Goal: Task Accomplishment & Management: Use online tool/utility

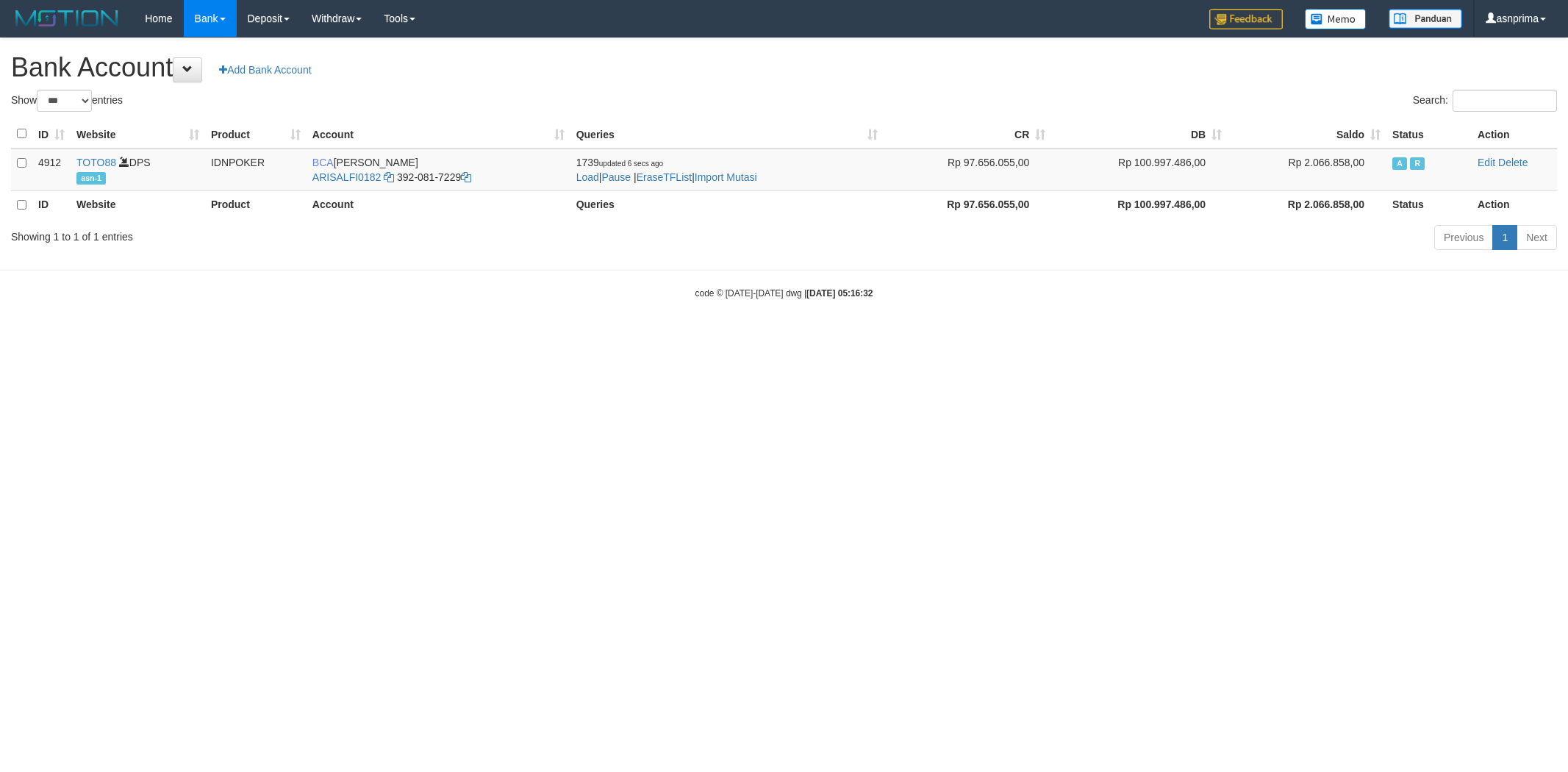
select select "***"
drag, startPoint x: 0, startPoint y: 0, endPoint x: 709, endPoint y: 166, distance: 728.2
click at [709, 166] on td "1739 updated 35 mins ago Load | Pause | EraseTFList | Import Mutasi" at bounding box center [727, 169] width 314 height 43
click at [737, 184] on td "1739 updated 35 mins ago Load | Pause | EraseTFList | Import Mutasi" at bounding box center [727, 169] width 314 height 43
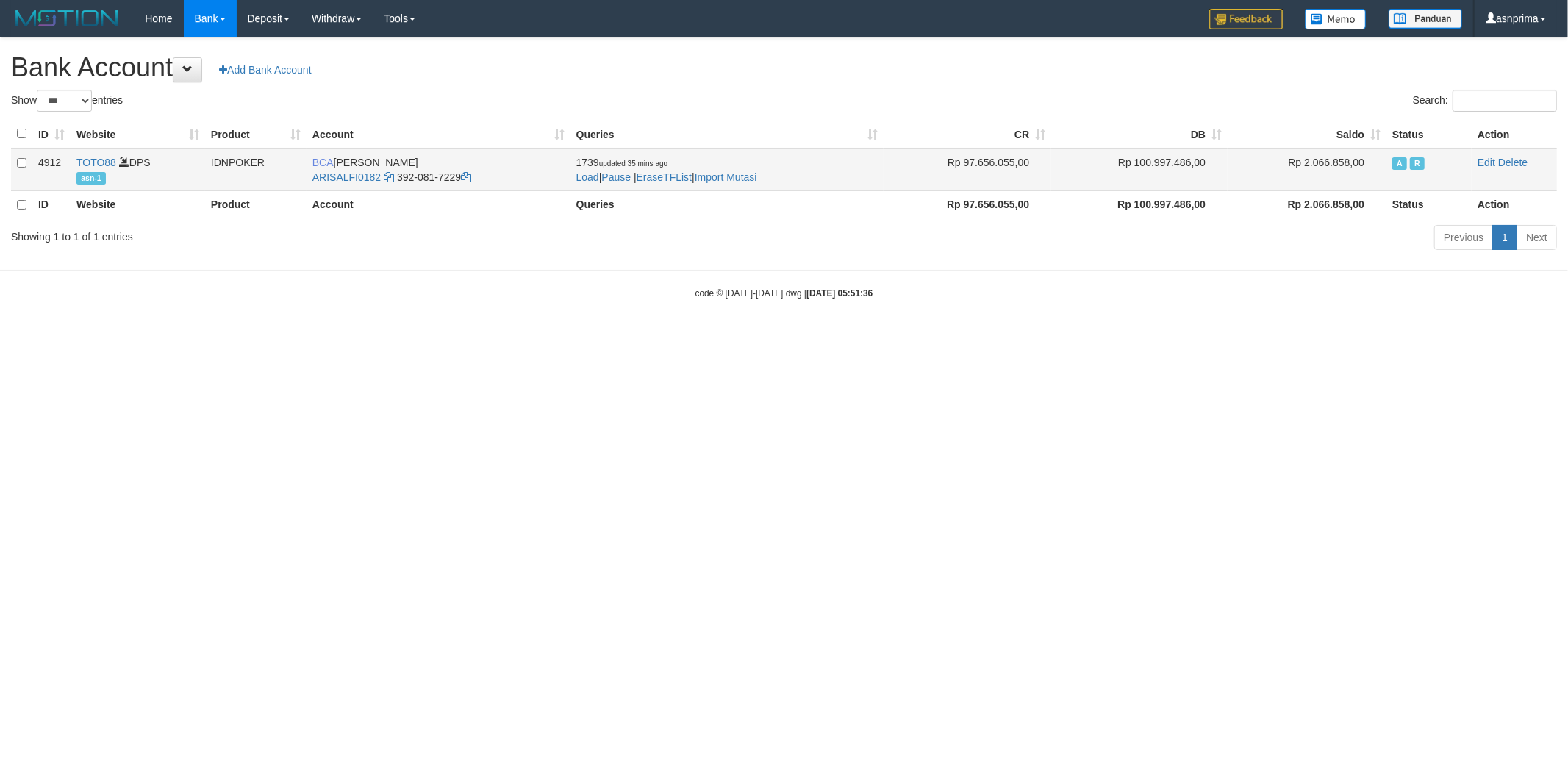
click at [738, 170] on td "1739 updated 35 mins ago Load | Pause | EraseTFList | Import Mutasi" at bounding box center [727, 169] width 314 height 43
click at [738, 173] on link "Import Mutasi" at bounding box center [726, 177] width 62 height 12
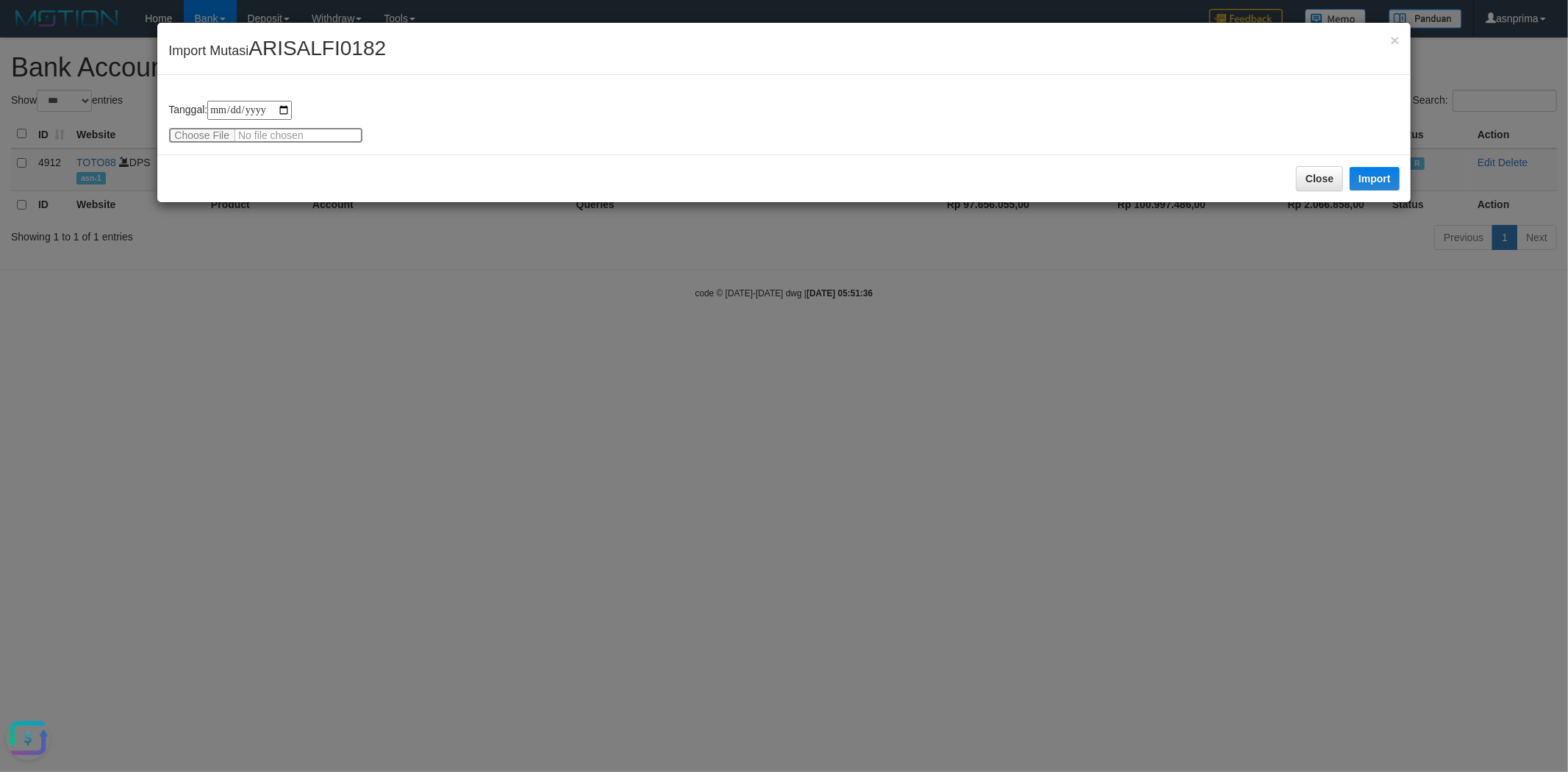
click at [264, 130] on input "file" at bounding box center [265, 135] width 195 height 16
type input "**********"
click at [1370, 164] on div "Close Import" at bounding box center [784, 178] width 1253 height 48
click at [1371, 169] on button "Import" at bounding box center [1374, 178] width 50 height 24
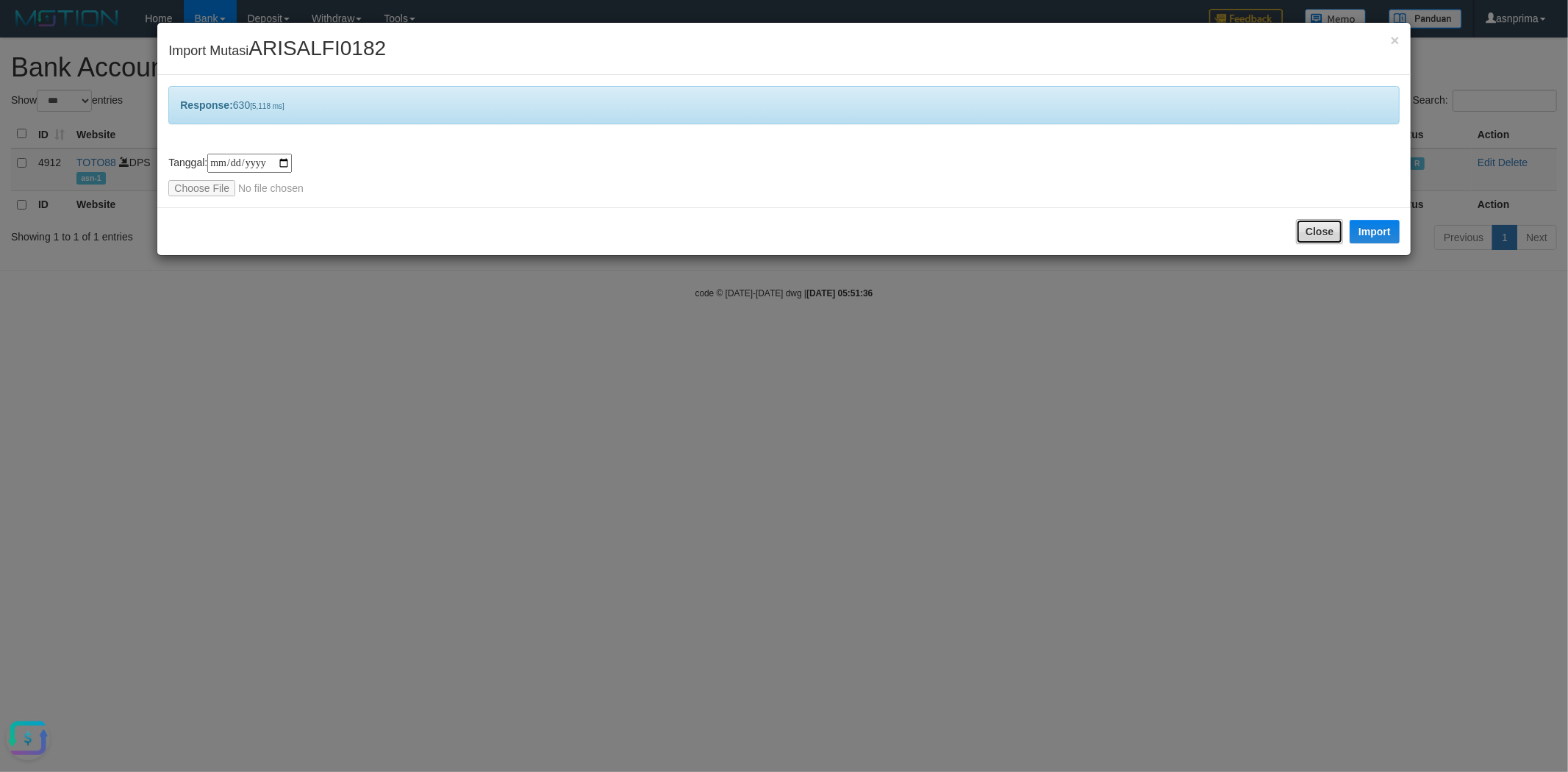
click at [1313, 231] on button "Close" at bounding box center [1320, 232] width 47 height 25
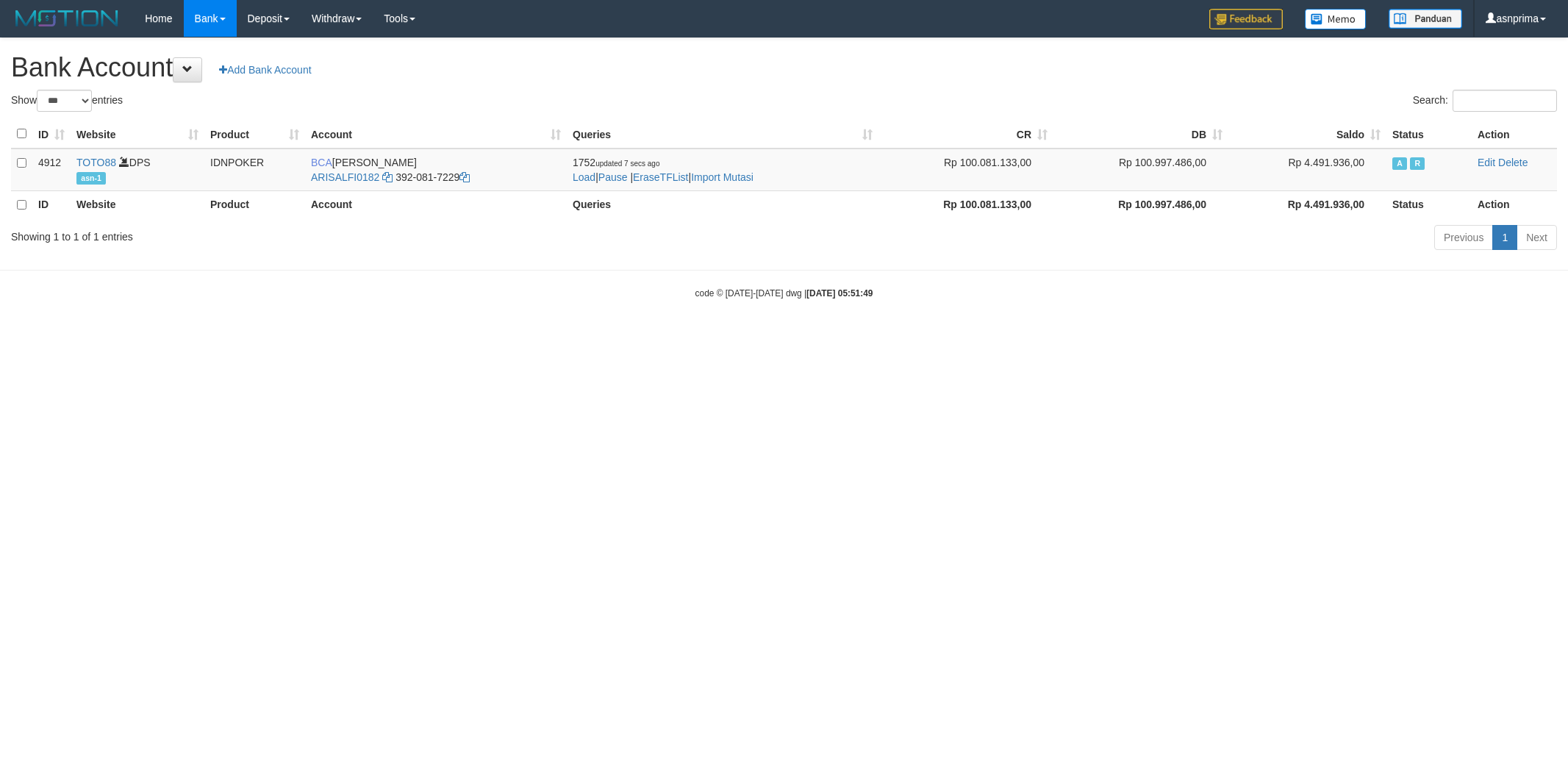
select select "***"
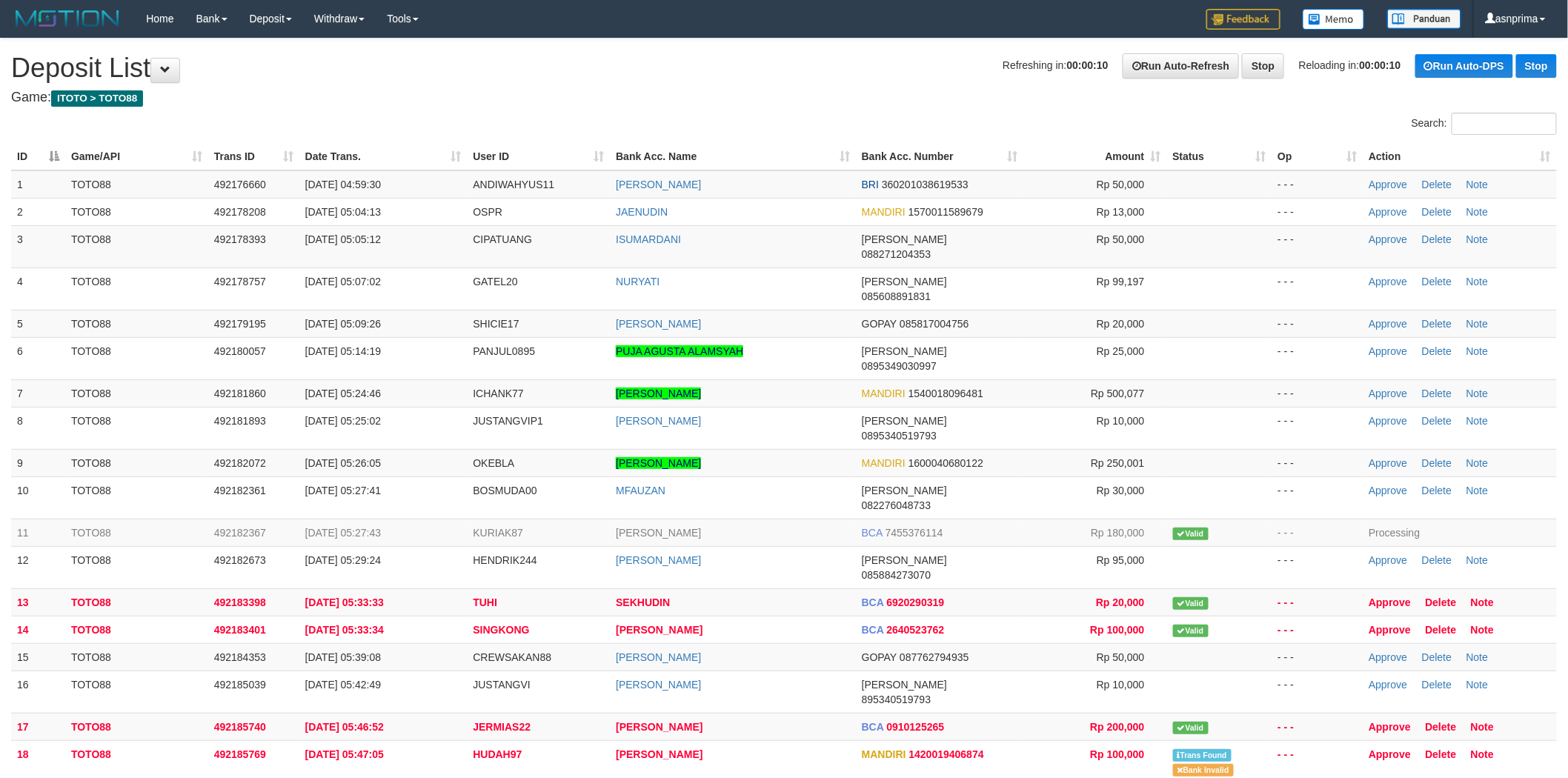
click at [1507, 159] on th "Action" at bounding box center [1459, 156] width 194 height 27
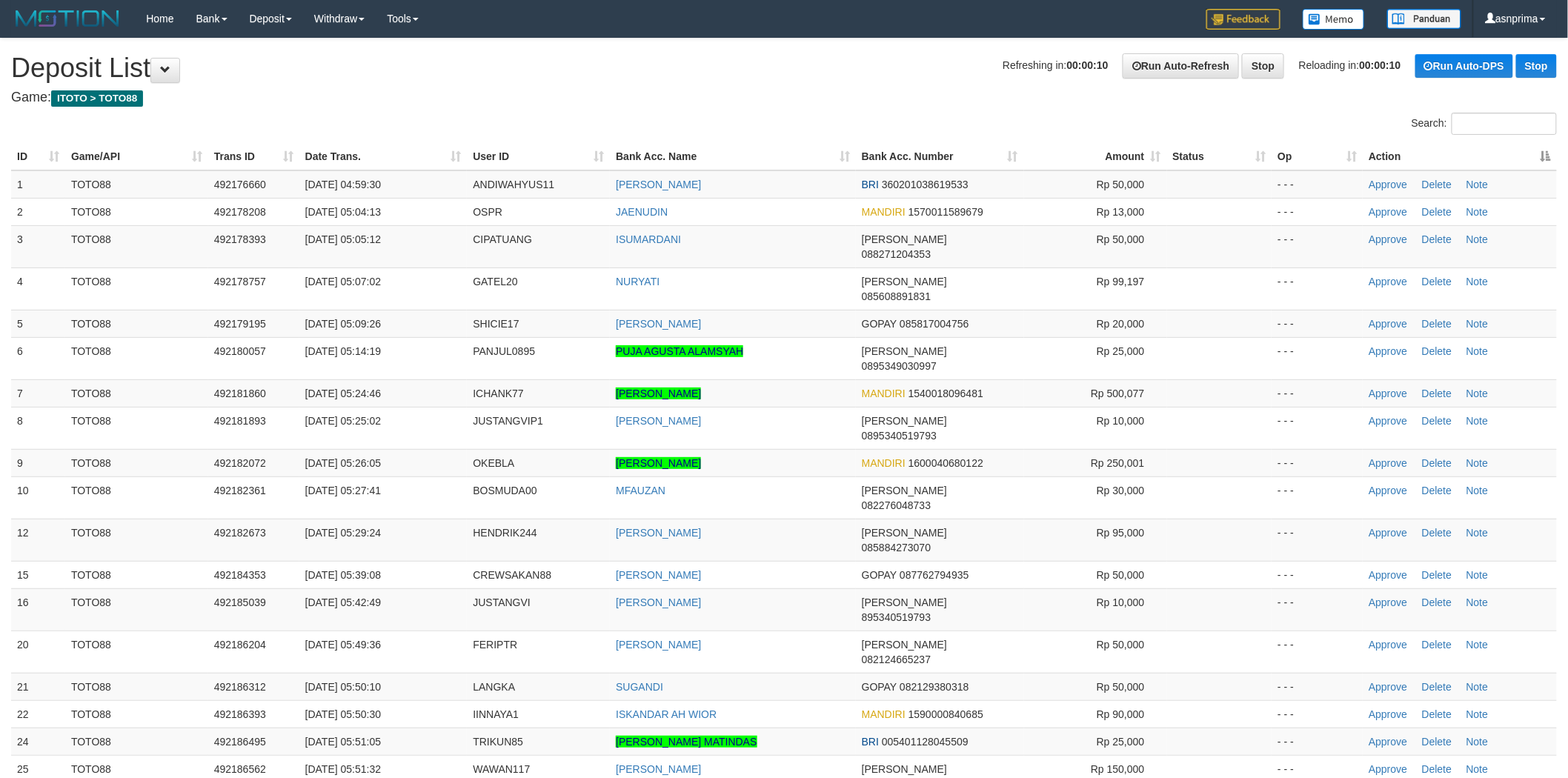
click at [1507, 159] on th "Action" at bounding box center [1459, 156] width 194 height 27
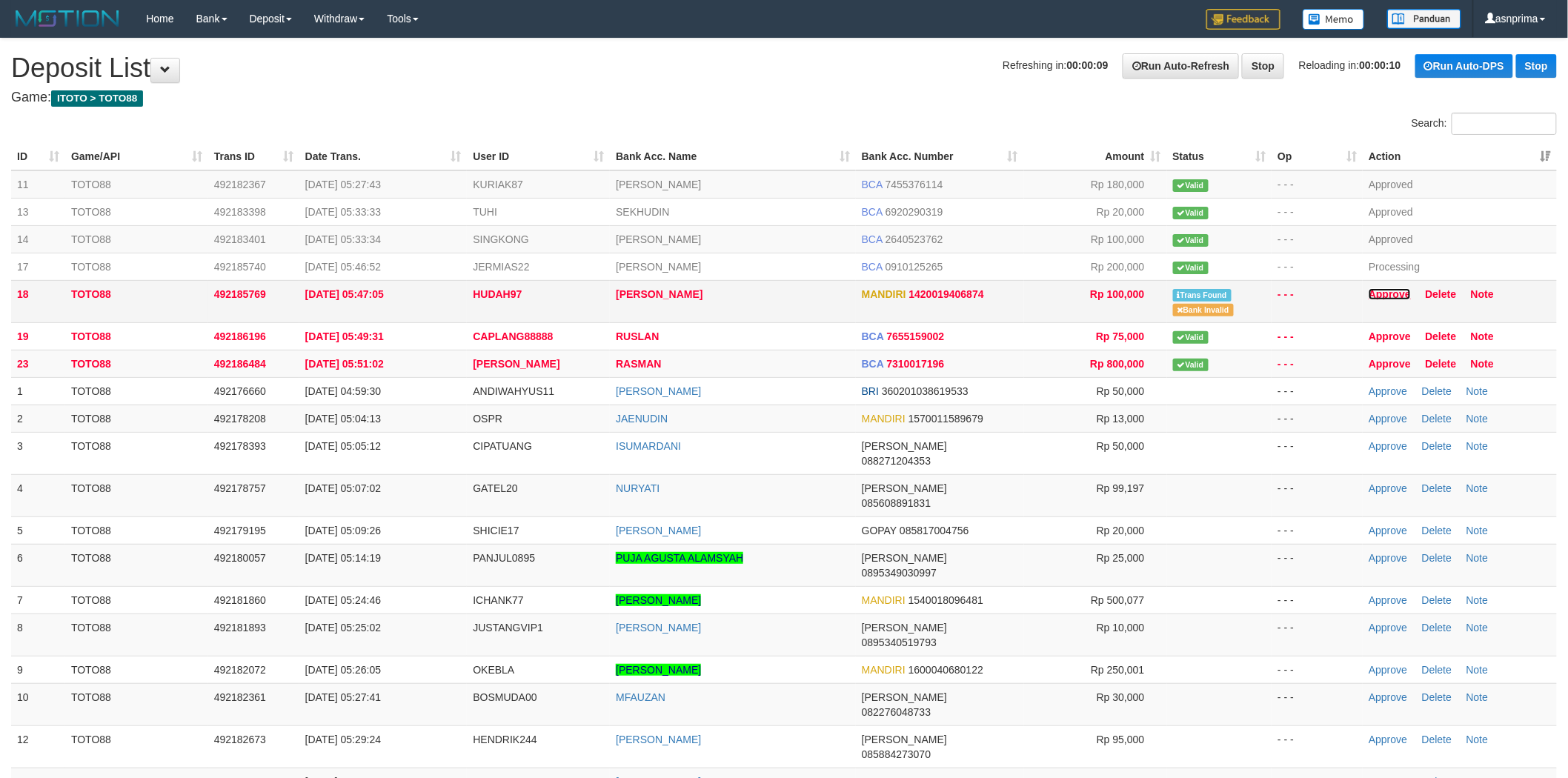
click at [1373, 288] on link "Approve" at bounding box center [1390, 294] width 42 height 12
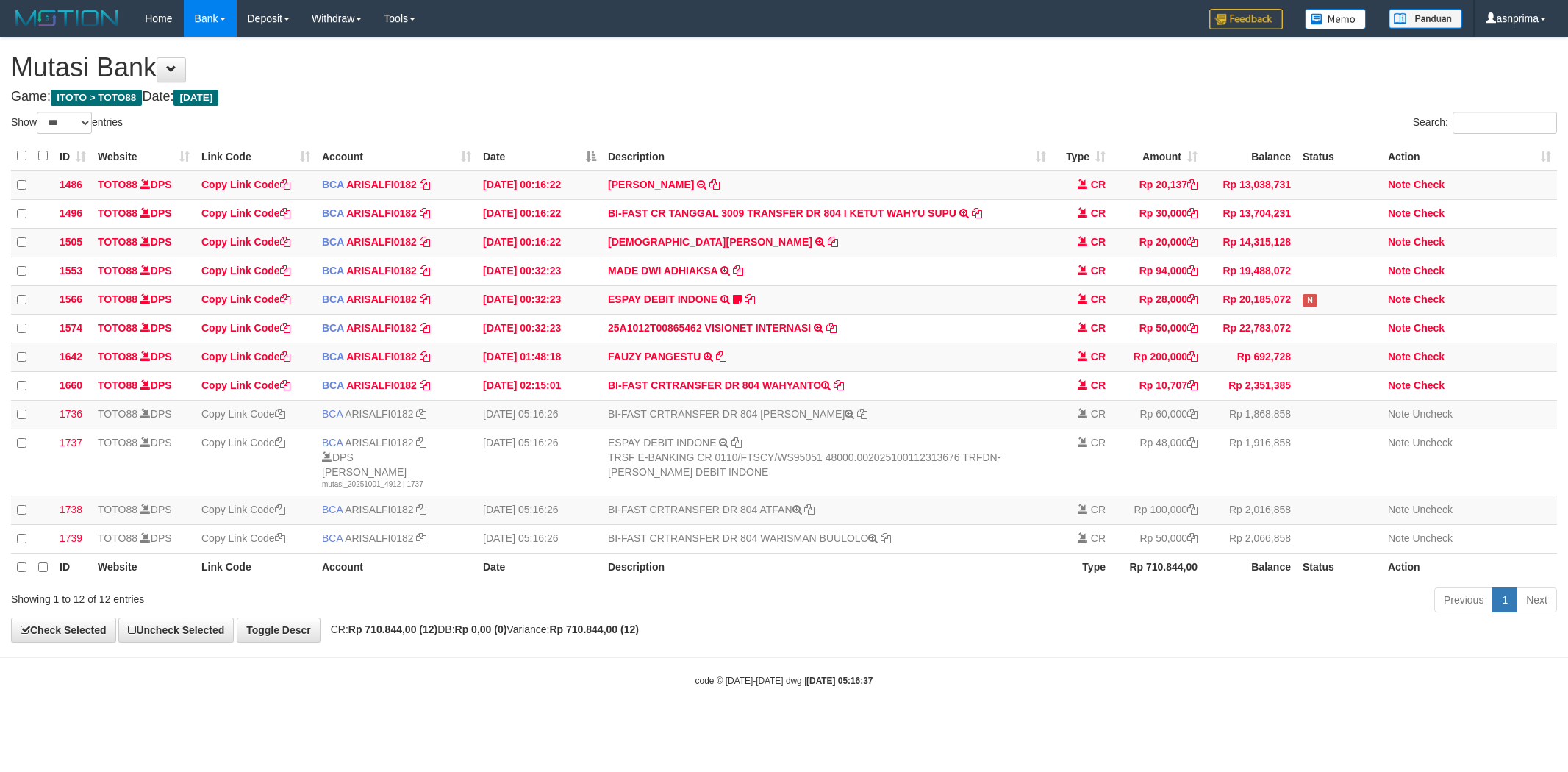
select select "***"
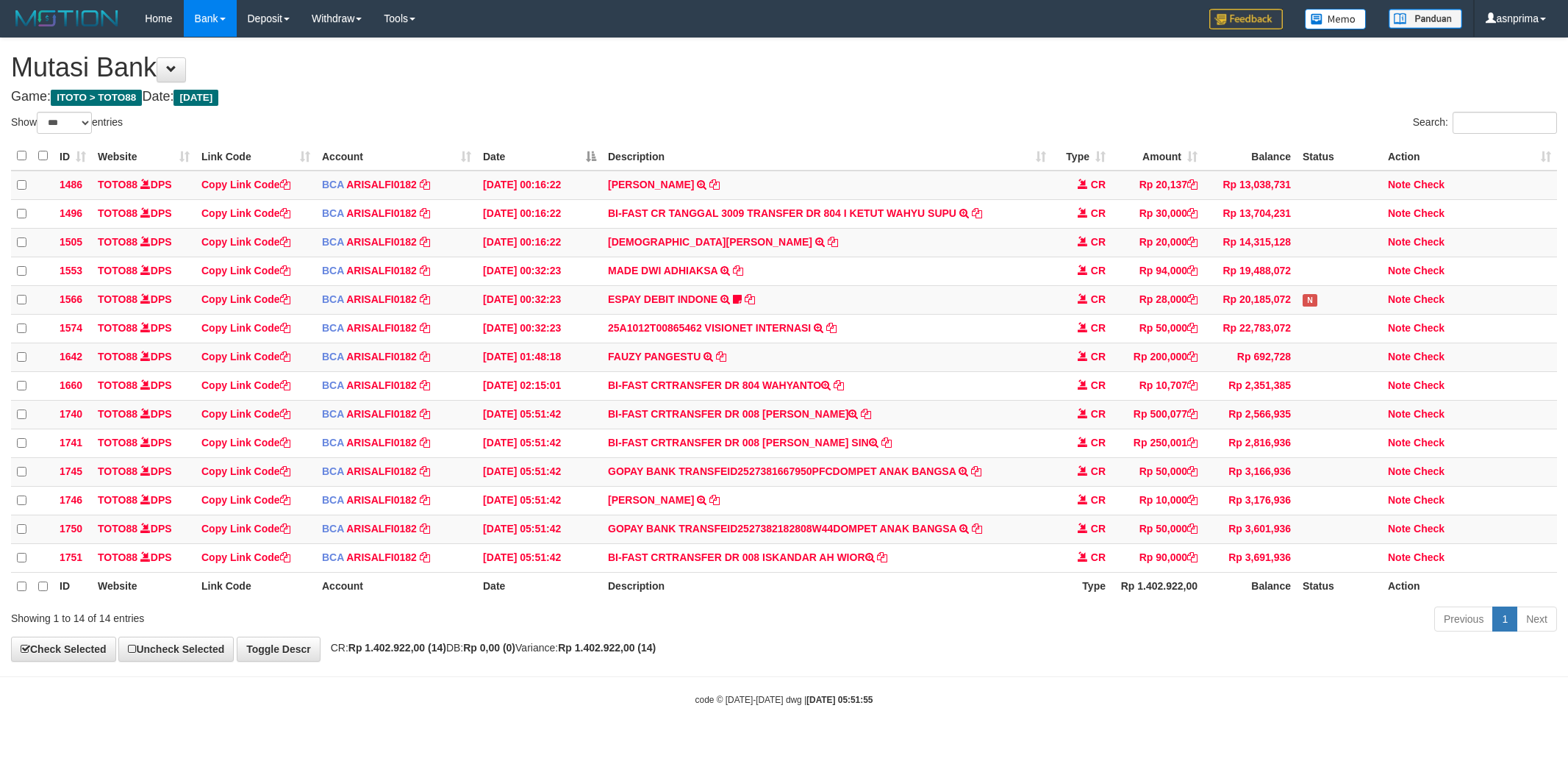
select select "***"
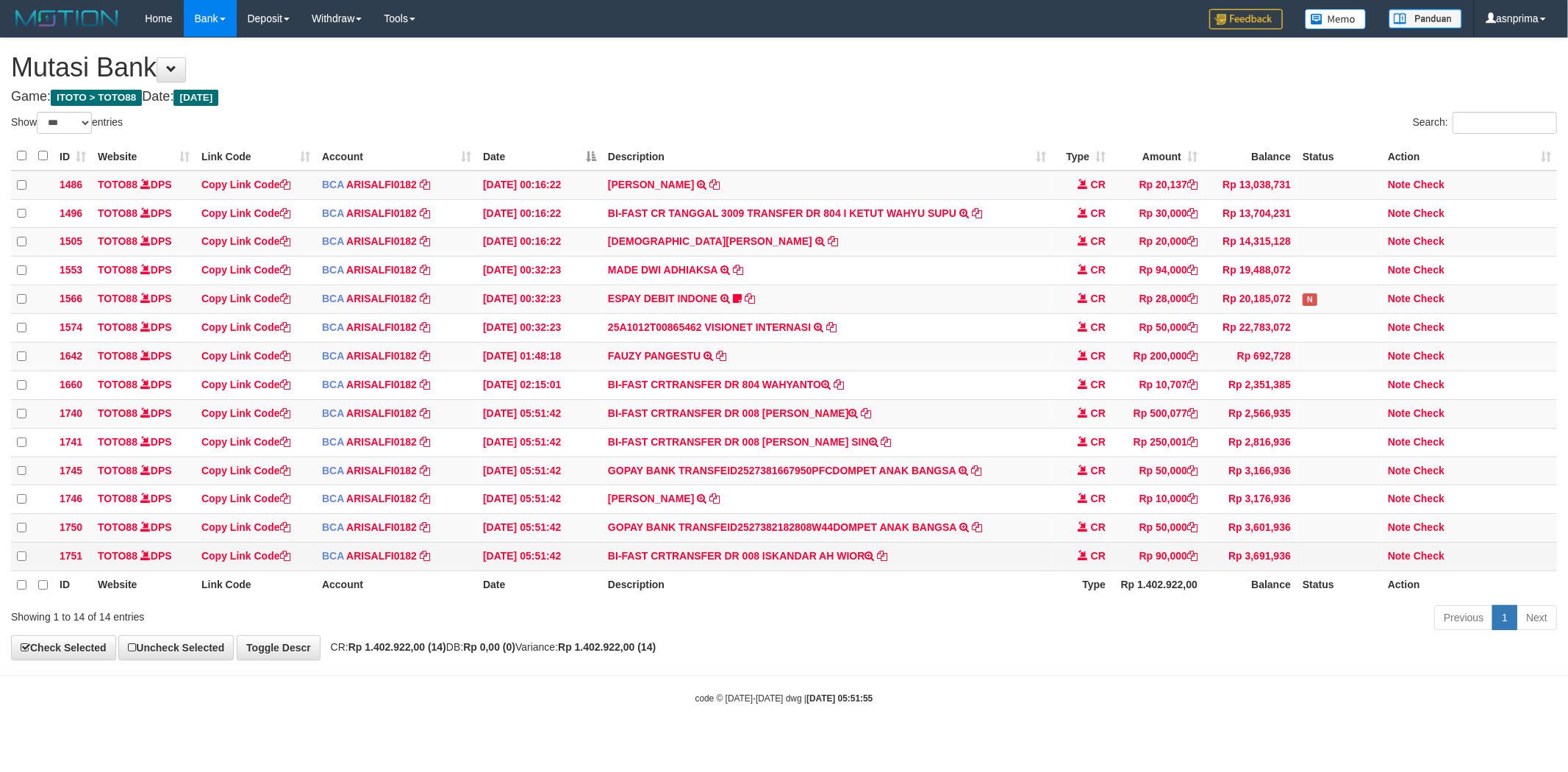
click at [807, 569] on td "BI-FAST CRTRANSFER DR 008 ISKANDAR AH WIOR" at bounding box center [827, 556] width 450 height 29
drag, startPoint x: 807, startPoint y: 569, endPoint x: 846, endPoint y: 572, distance: 39.1
click at [846, 571] on td "BI-FAST CRTRANSFER DR 008 ISKANDAR AH WIOR" at bounding box center [827, 556] width 450 height 29
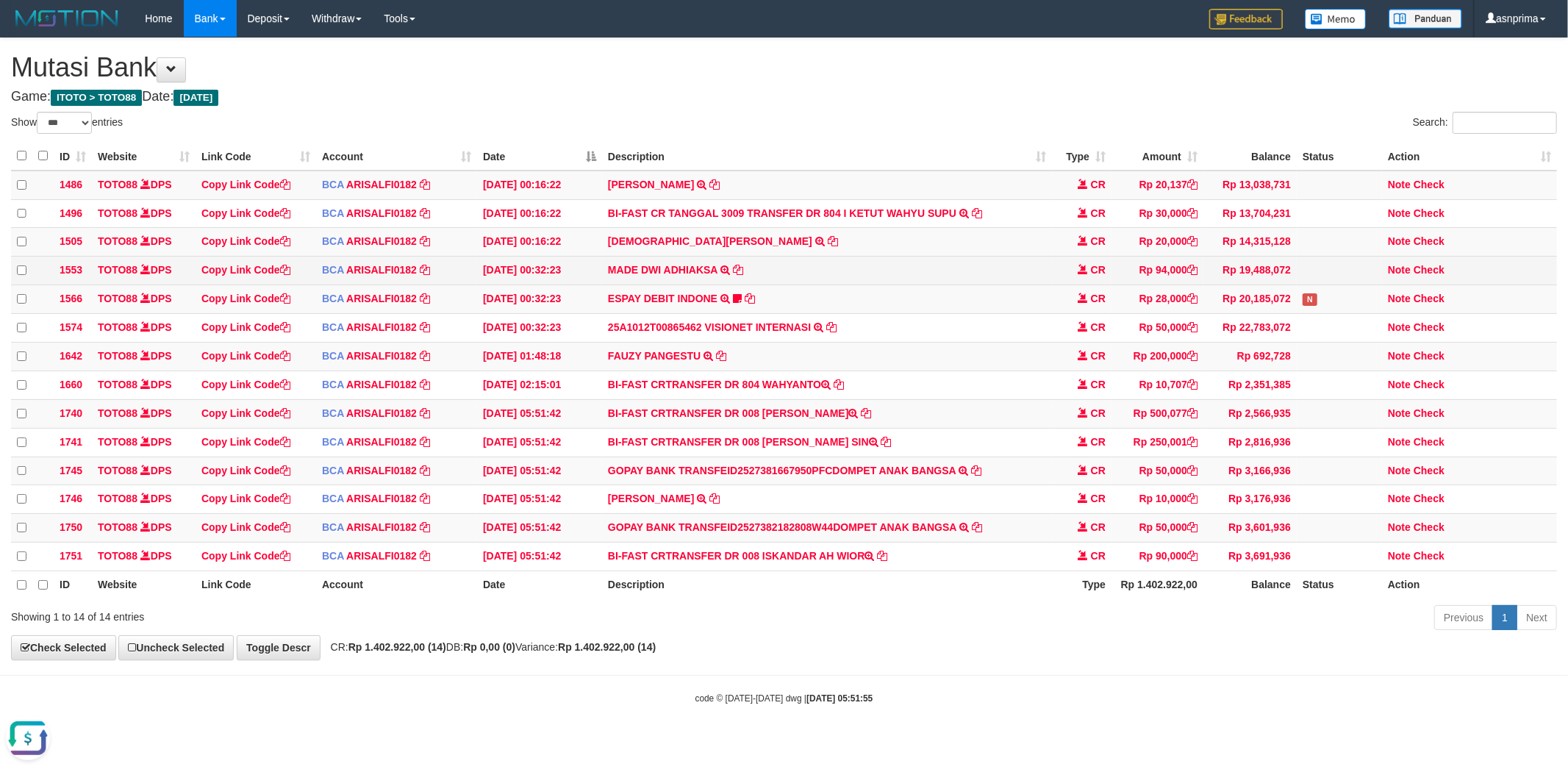
copy td "ISKANDAR AH WIOR"
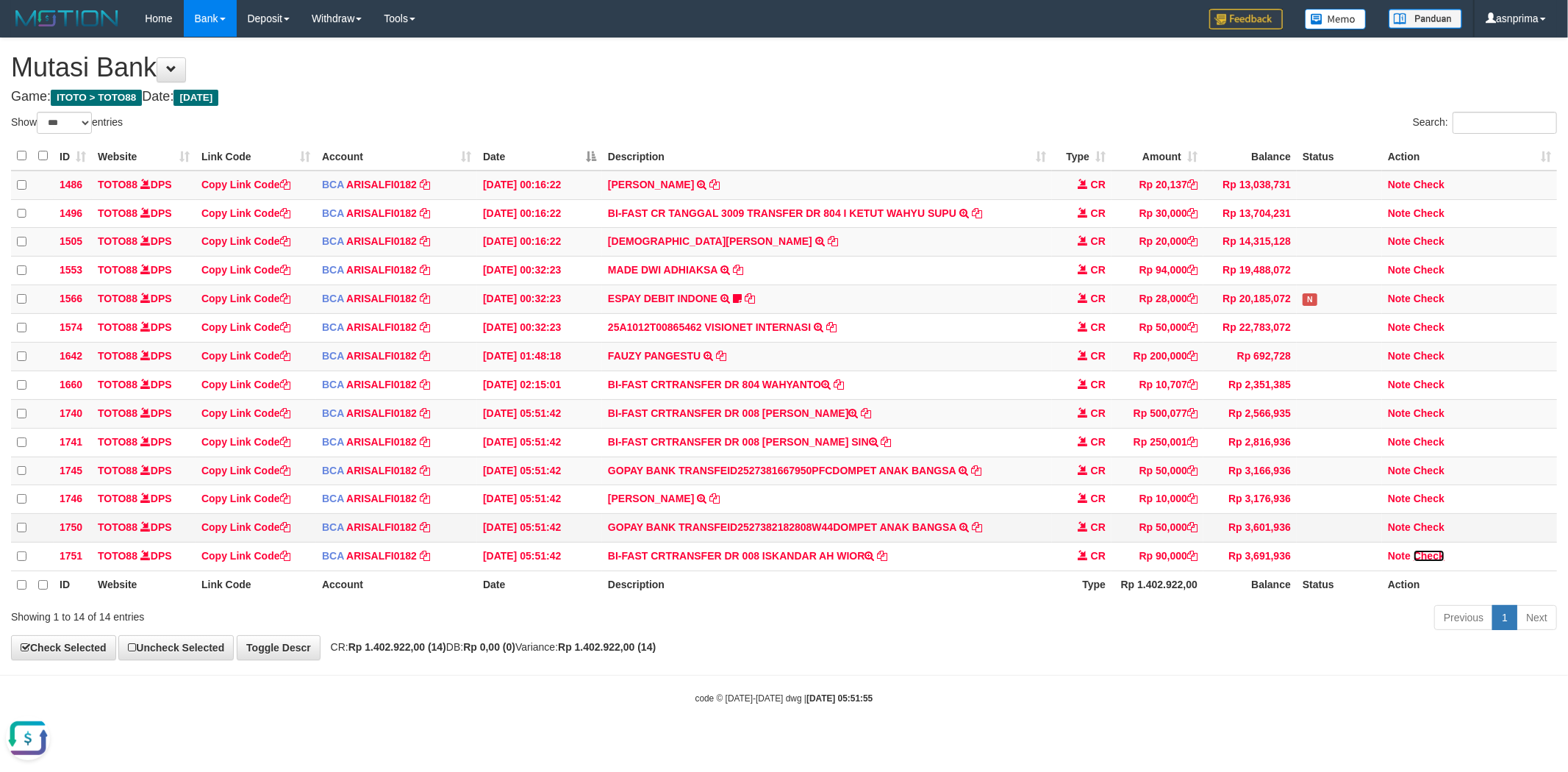
drag, startPoint x: 1428, startPoint y: 575, endPoint x: 1027, endPoint y: 550, distance: 401.8
click at [1428, 562] on link "Check" at bounding box center [1429, 556] width 31 height 12
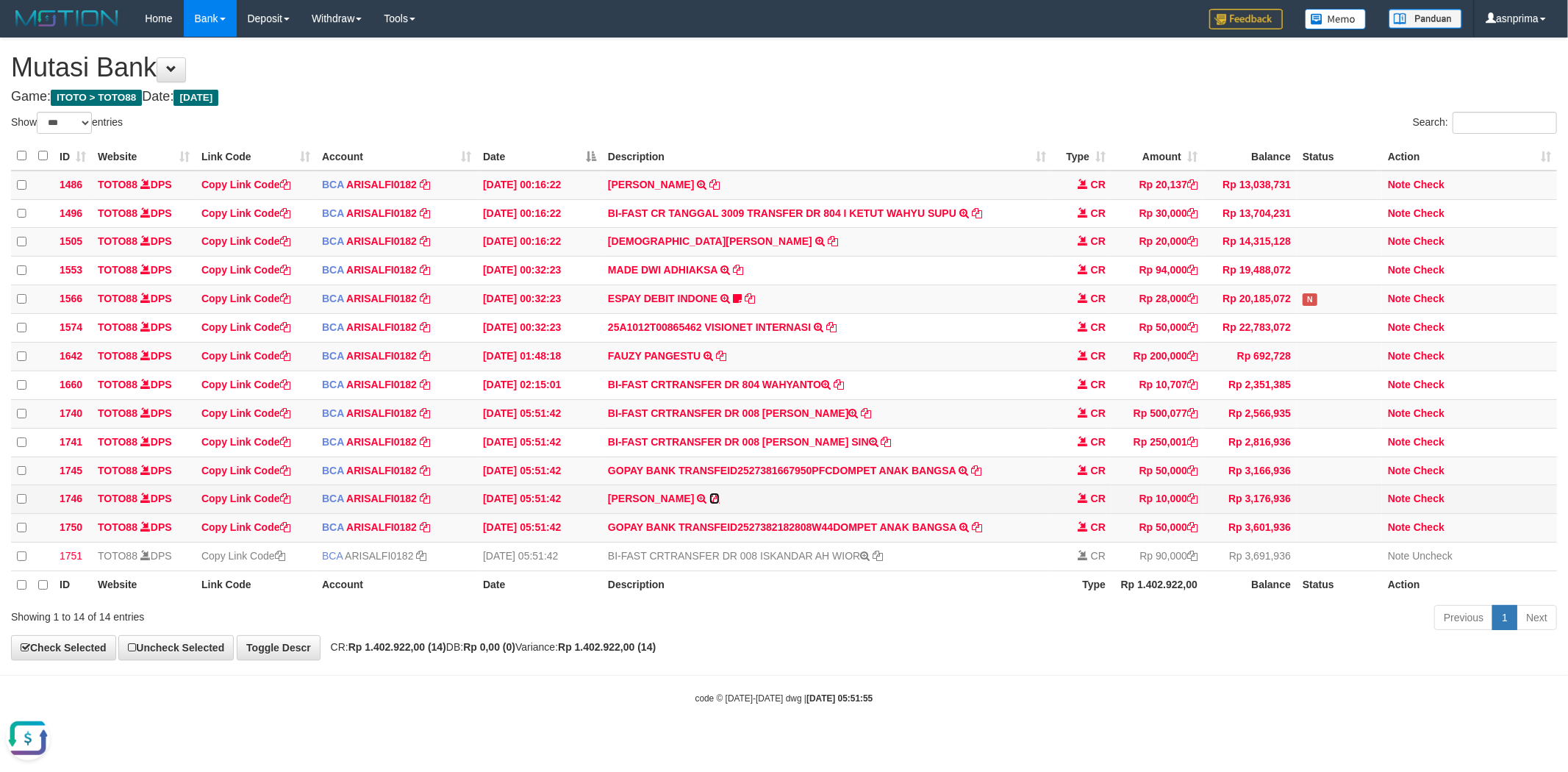
click at [713, 503] on icon at bounding box center [714, 498] width 10 height 10
copy td "ISKANDAR AH WIOR"
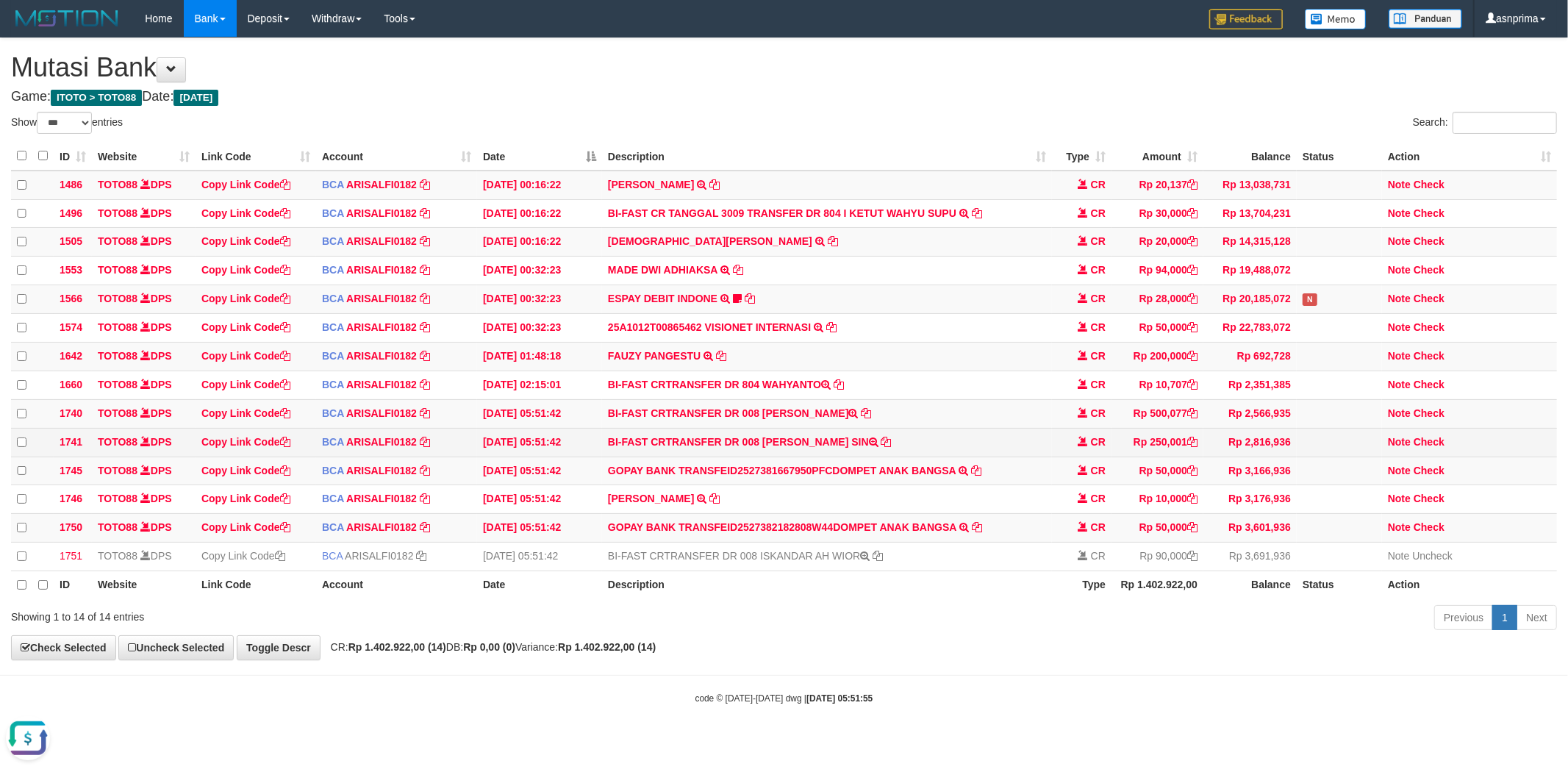
click at [788, 454] on td "BI-FAST CRTRANSFER DR 008 MARTHEN LUTHER SIN" at bounding box center [827, 442] width 450 height 29
drag, startPoint x: 788, startPoint y: 454, endPoint x: 838, endPoint y: 454, distance: 50.0
click at [838, 454] on td "BI-FAST CRTRANSFER DR 008 MARTHEN LUTHER SIN" at bounding box center [827, 442] width 450 height 29
copy td "MARTHEN LUTHER"
click at [1439, 445] on td "Note Check" at bounding box center [1469, 442] width 175 height 29
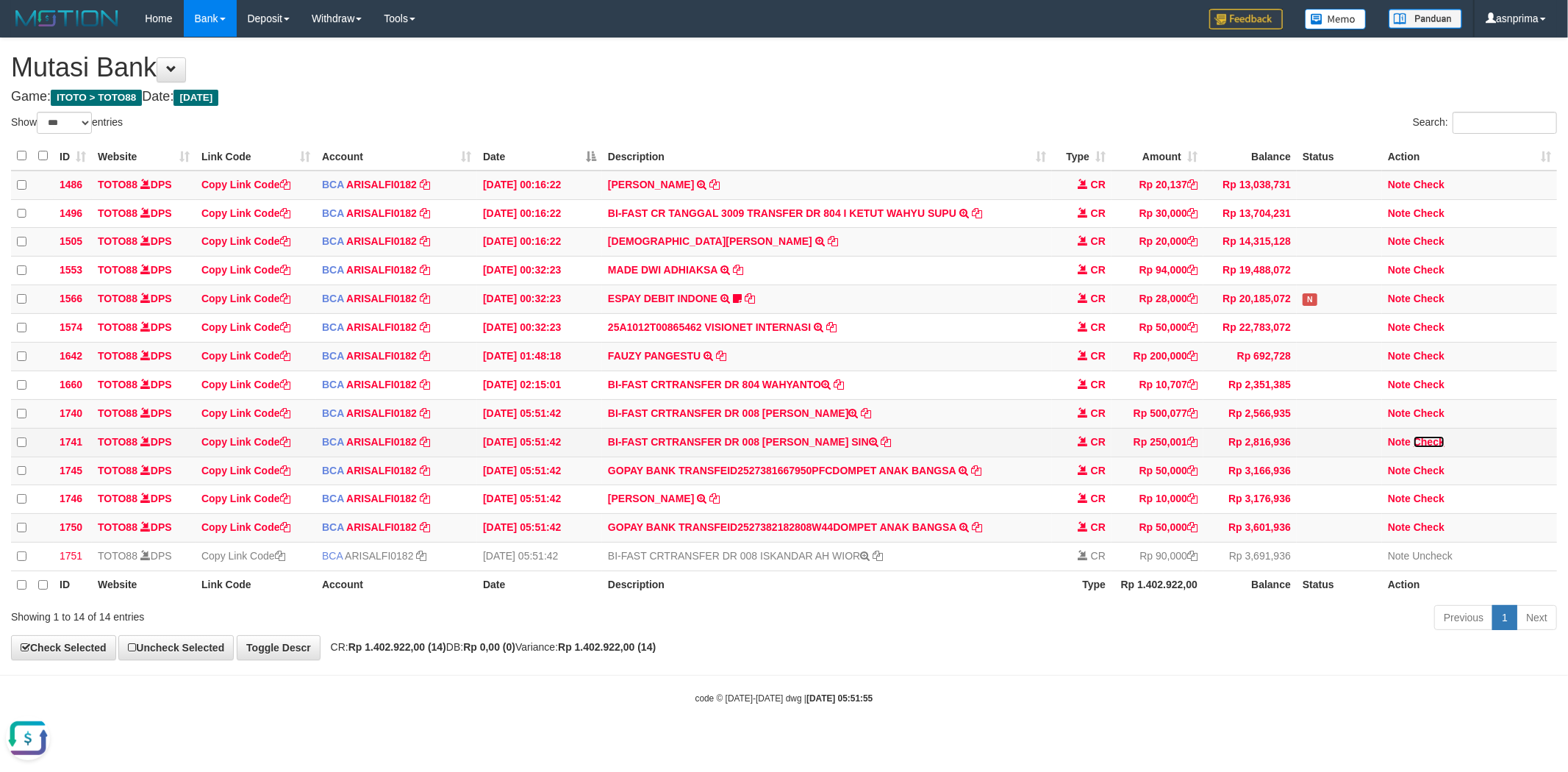
click at [1427, 448] on link "Check" at bounding box center [1429, 442] width 31 height 12
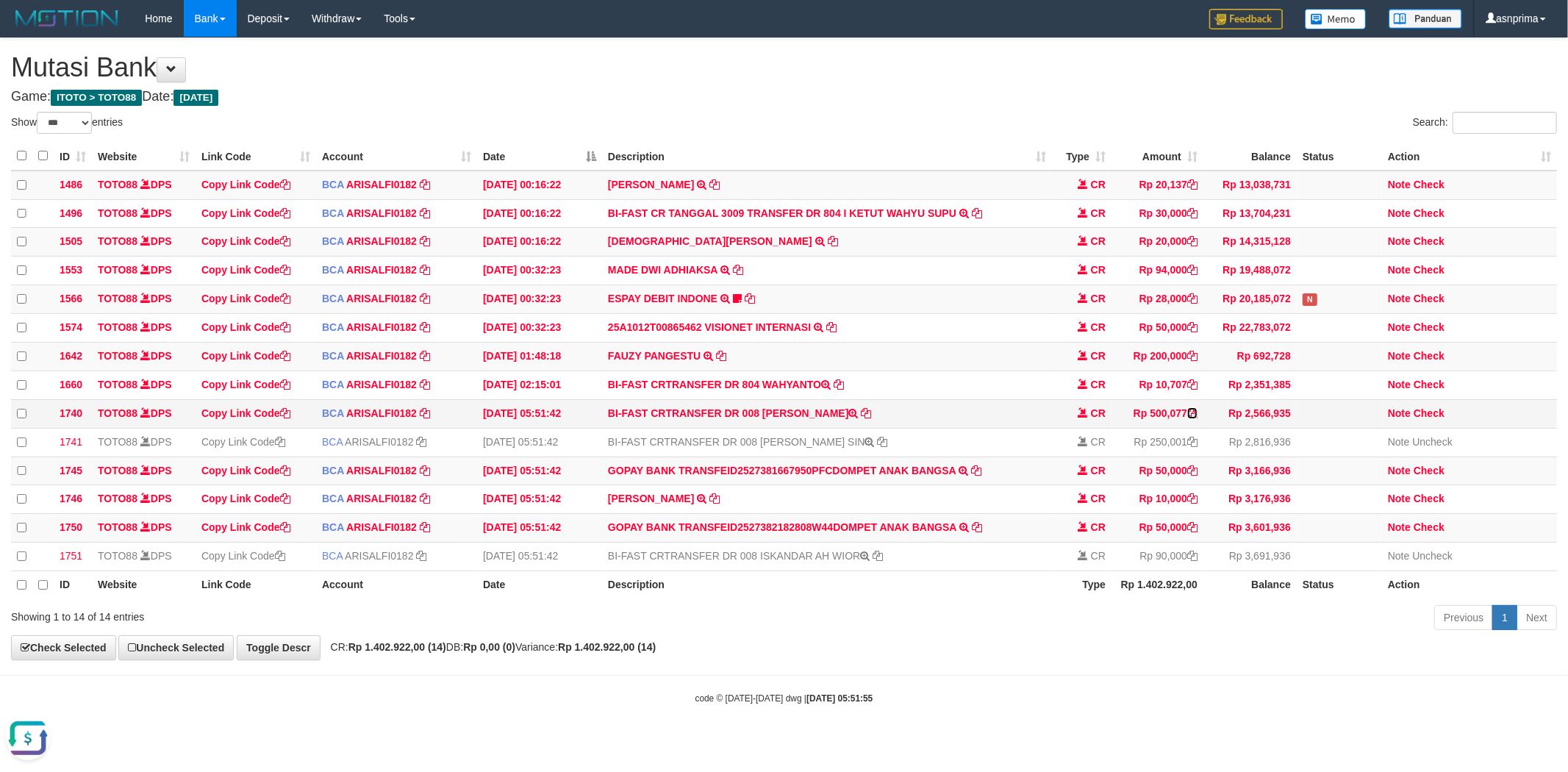
click at [1196, 418] on icon at bounding box center [1192, 413] width 10 height 10
click at [1420, 419] on link "Check" at bounding box center [1429, 413] width 31 height 12
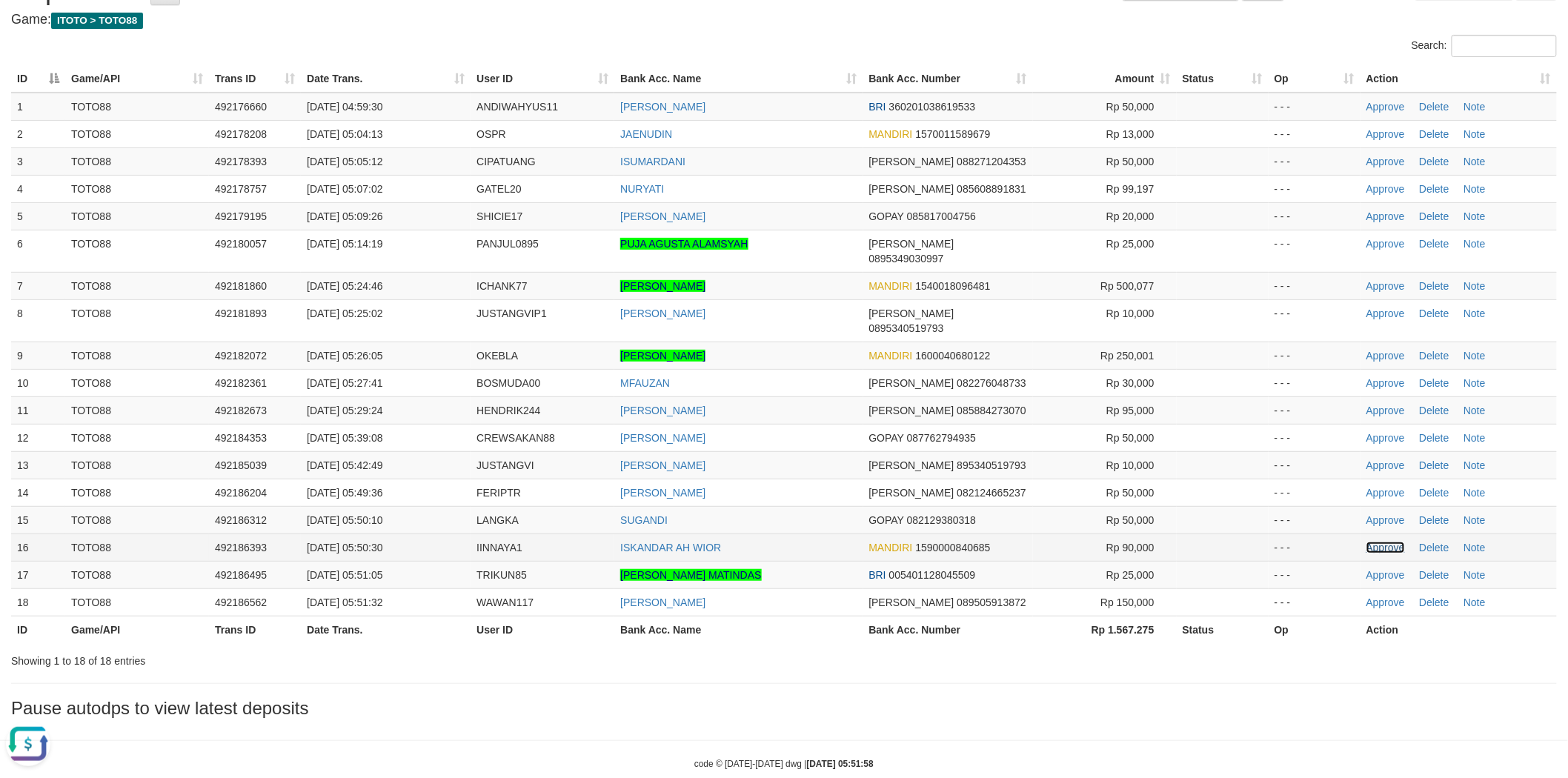
click at [1380, 541] on link "Approve" at bounding box center [1385, 547] width 38 height 12
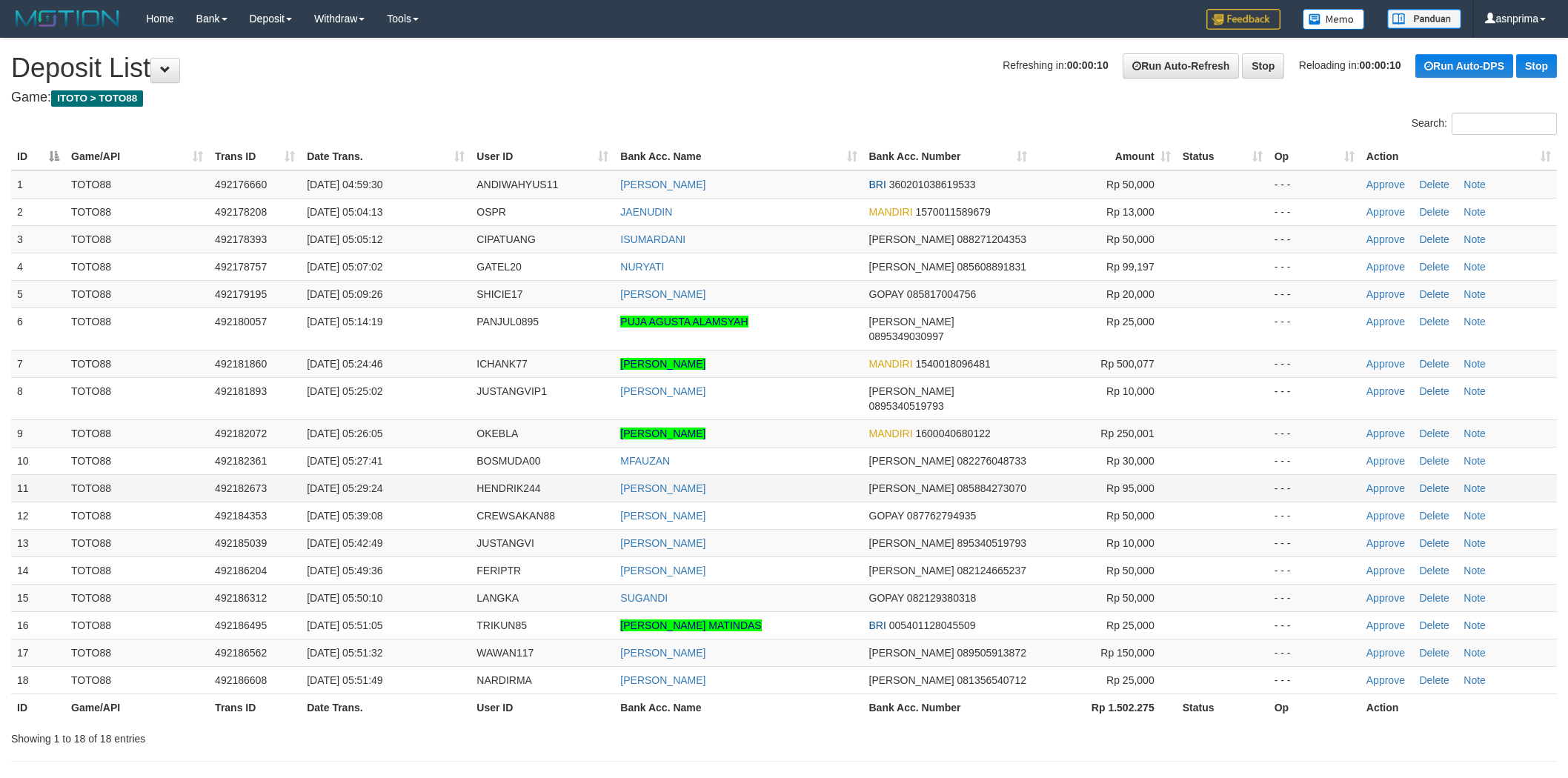
scroll to position [78, 0]
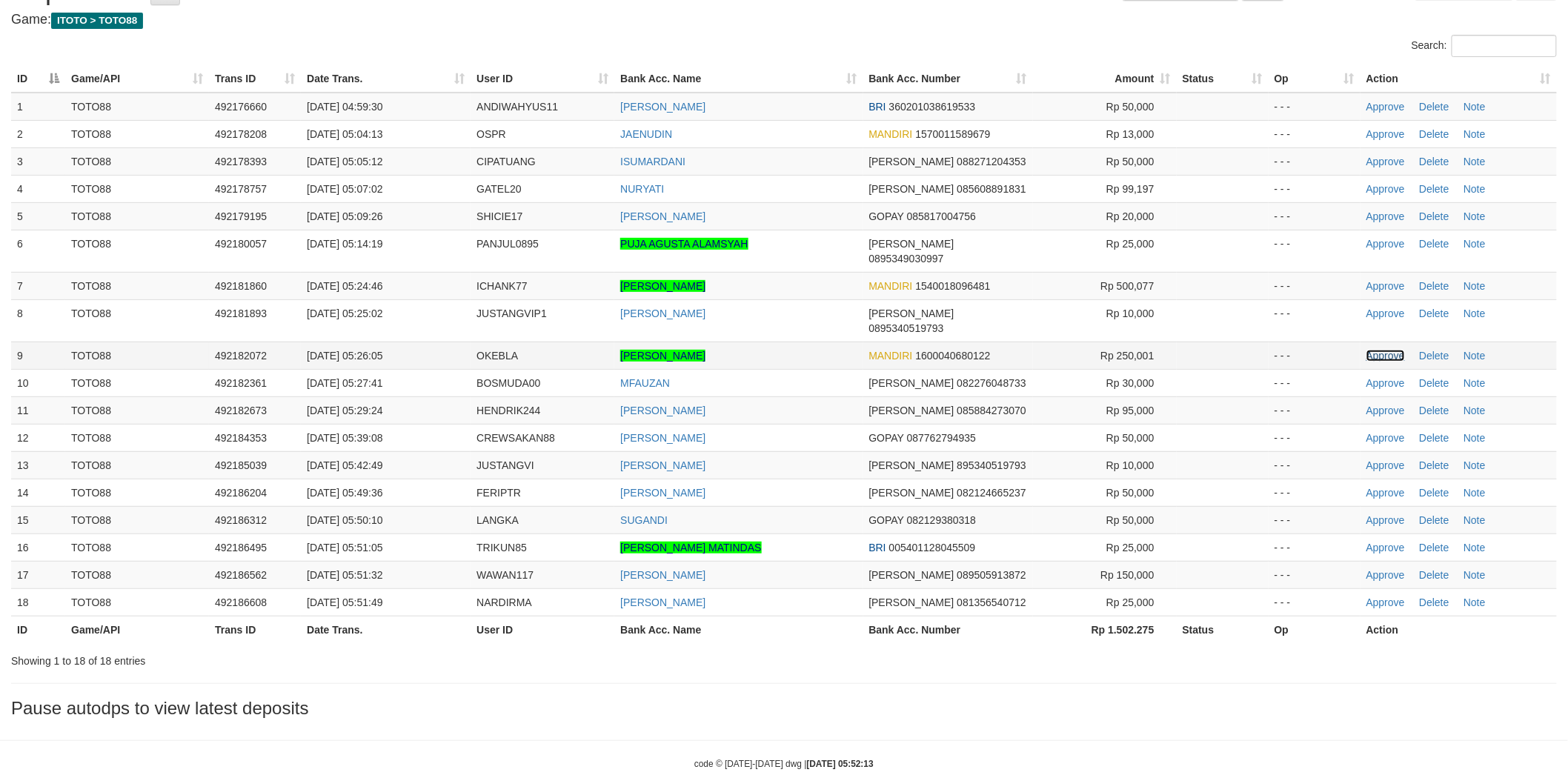
click at [1369, 350] on link "Approve" at bounding box center [1385, 355] width 38 height 12
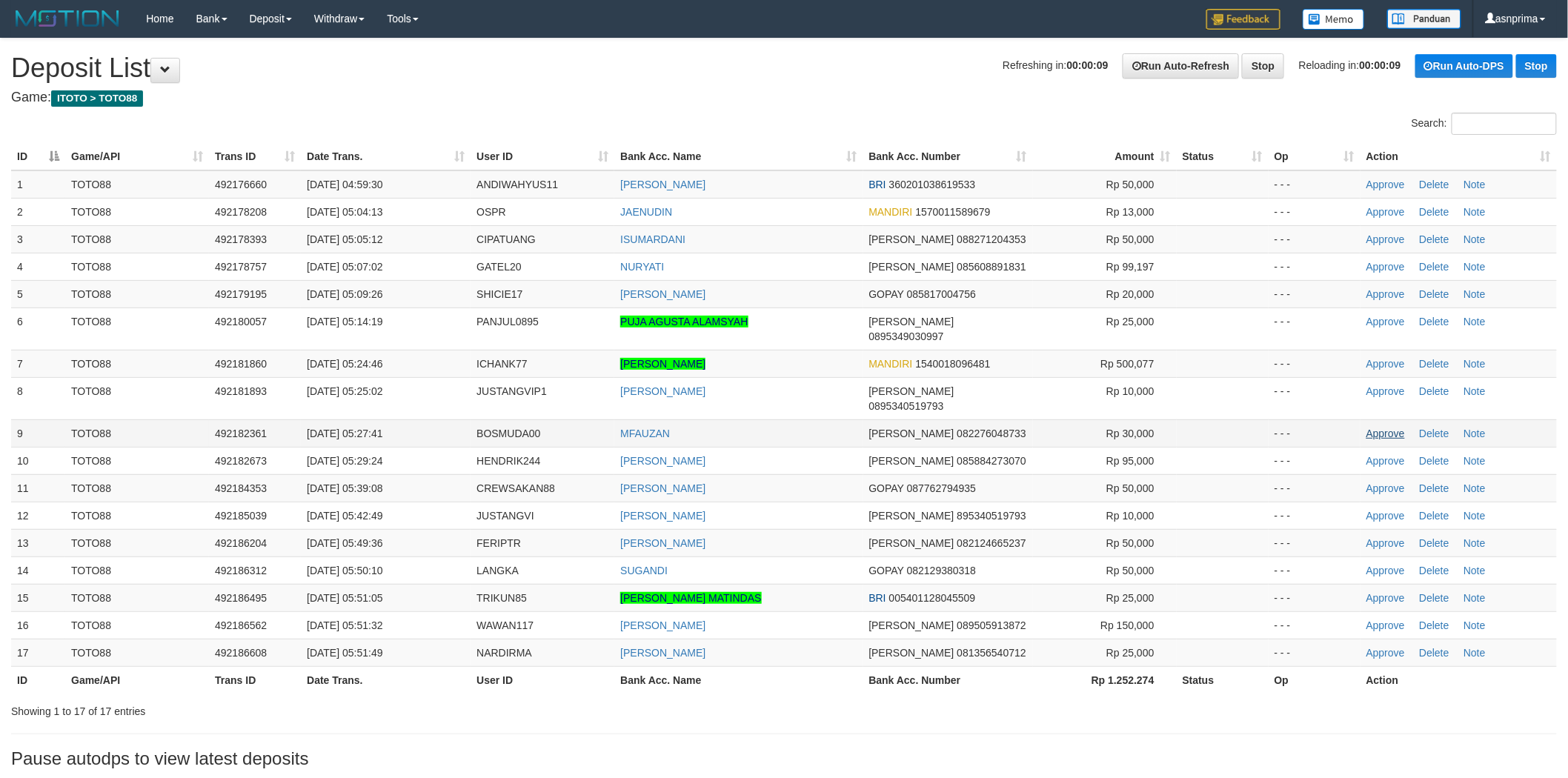
scroll to position [50, 0]
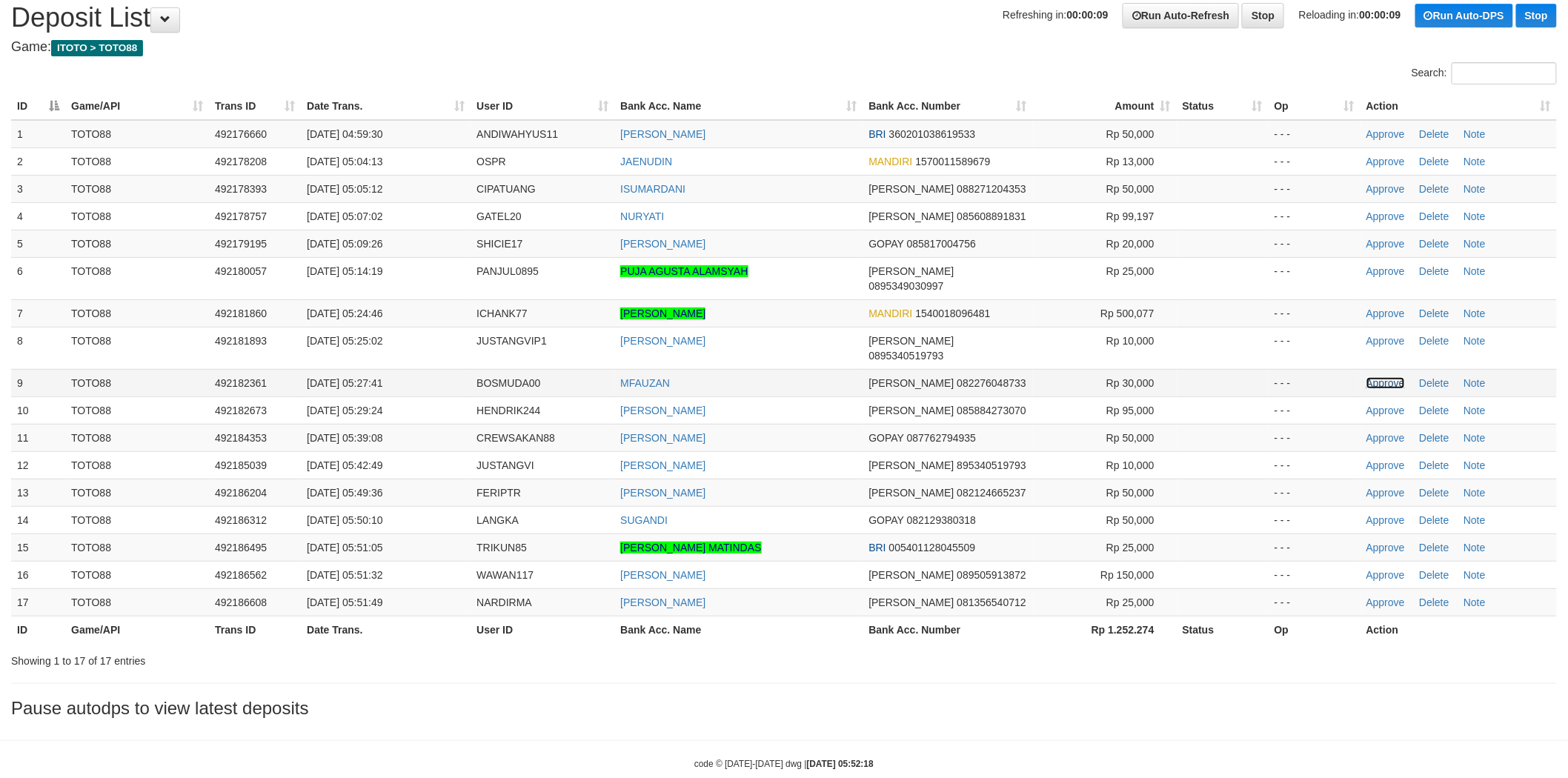
click at [1384, 377] on link "Approve" at bounding box center [1385, 383] width 38 height 12
click at [1376, 307] on link "Approve" at bounding box center [1385, 313] width 38 height 12
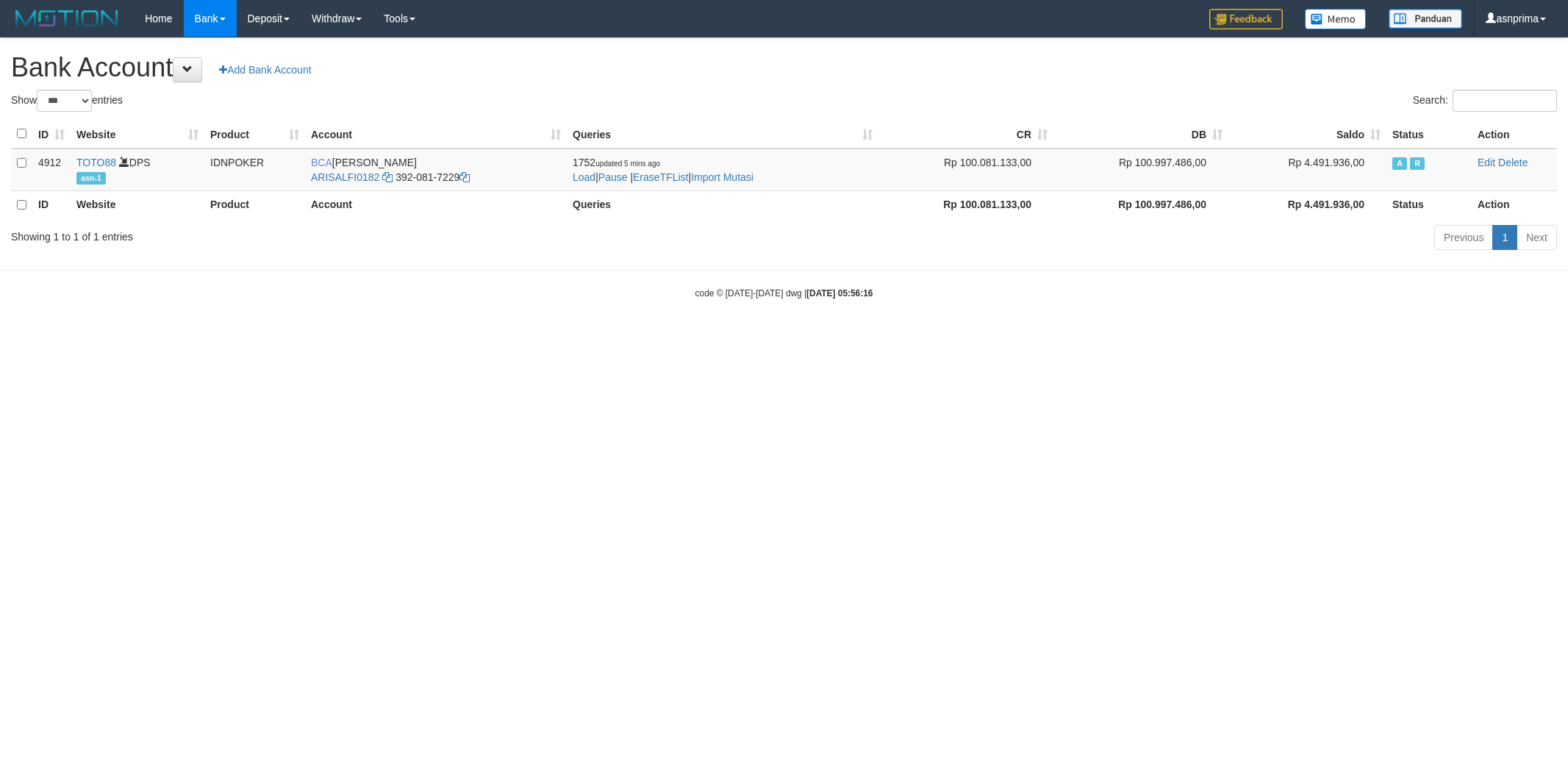
select select "***"
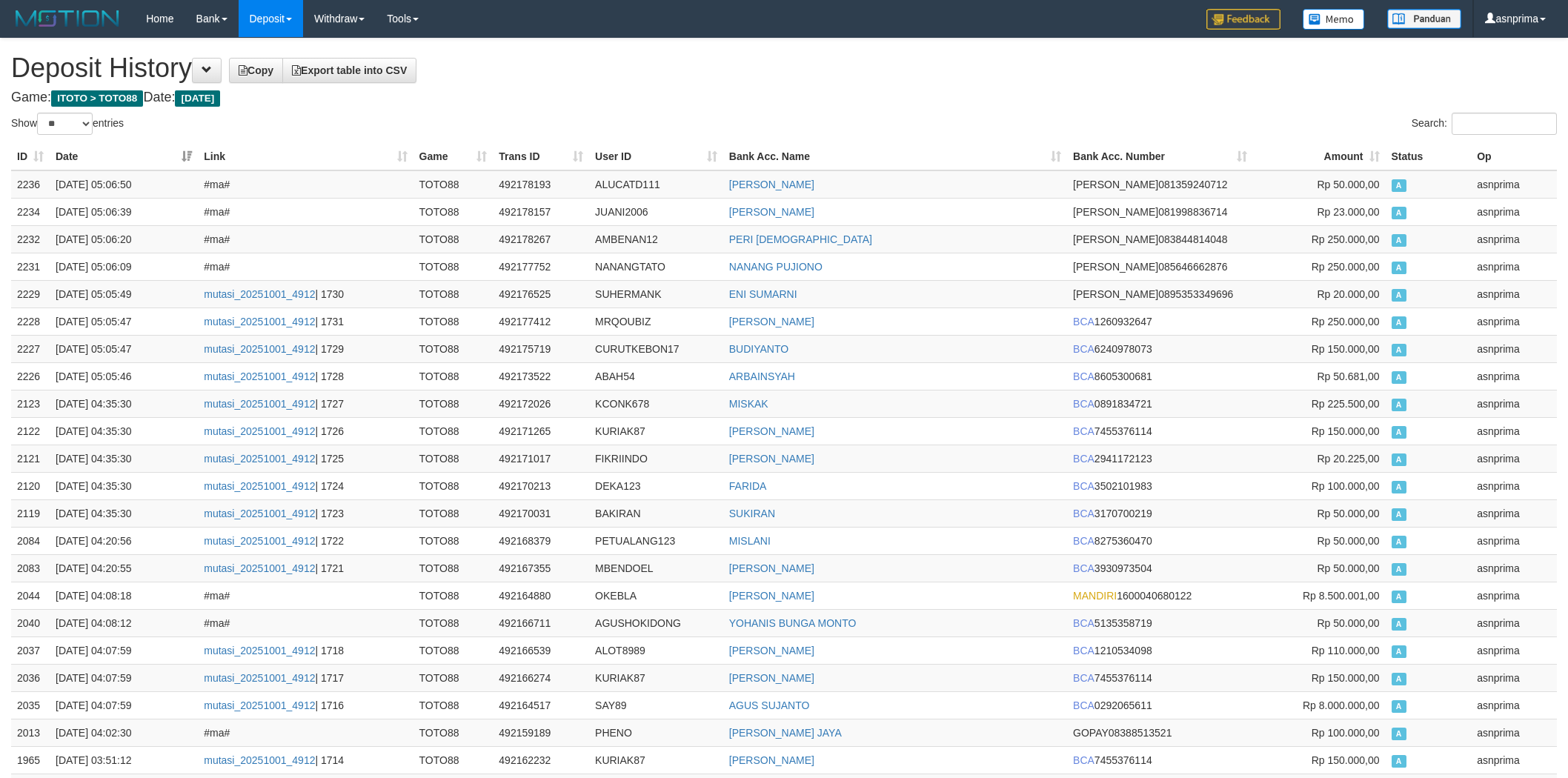
select select "**"
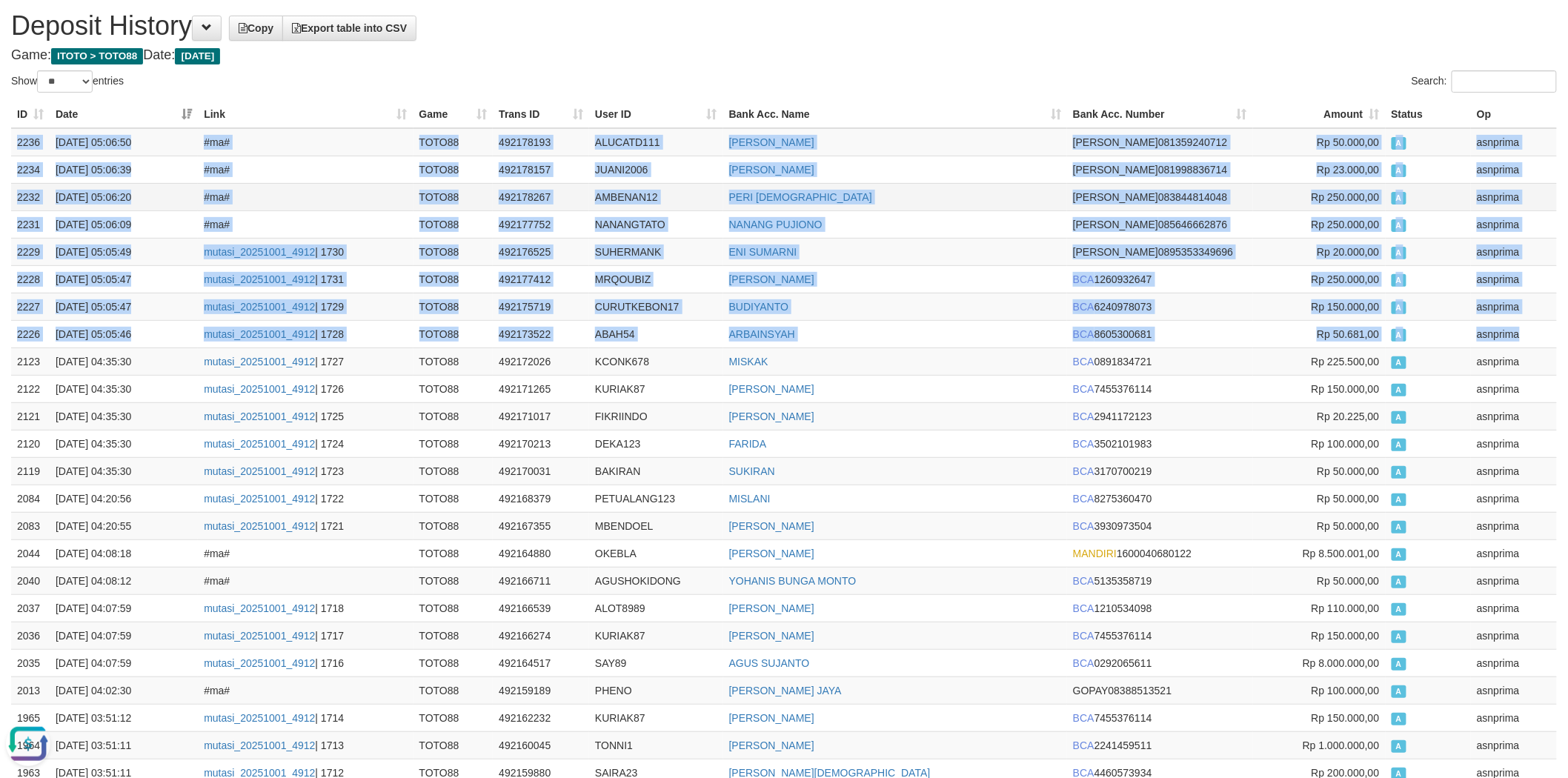
scroll to position [36, 0]
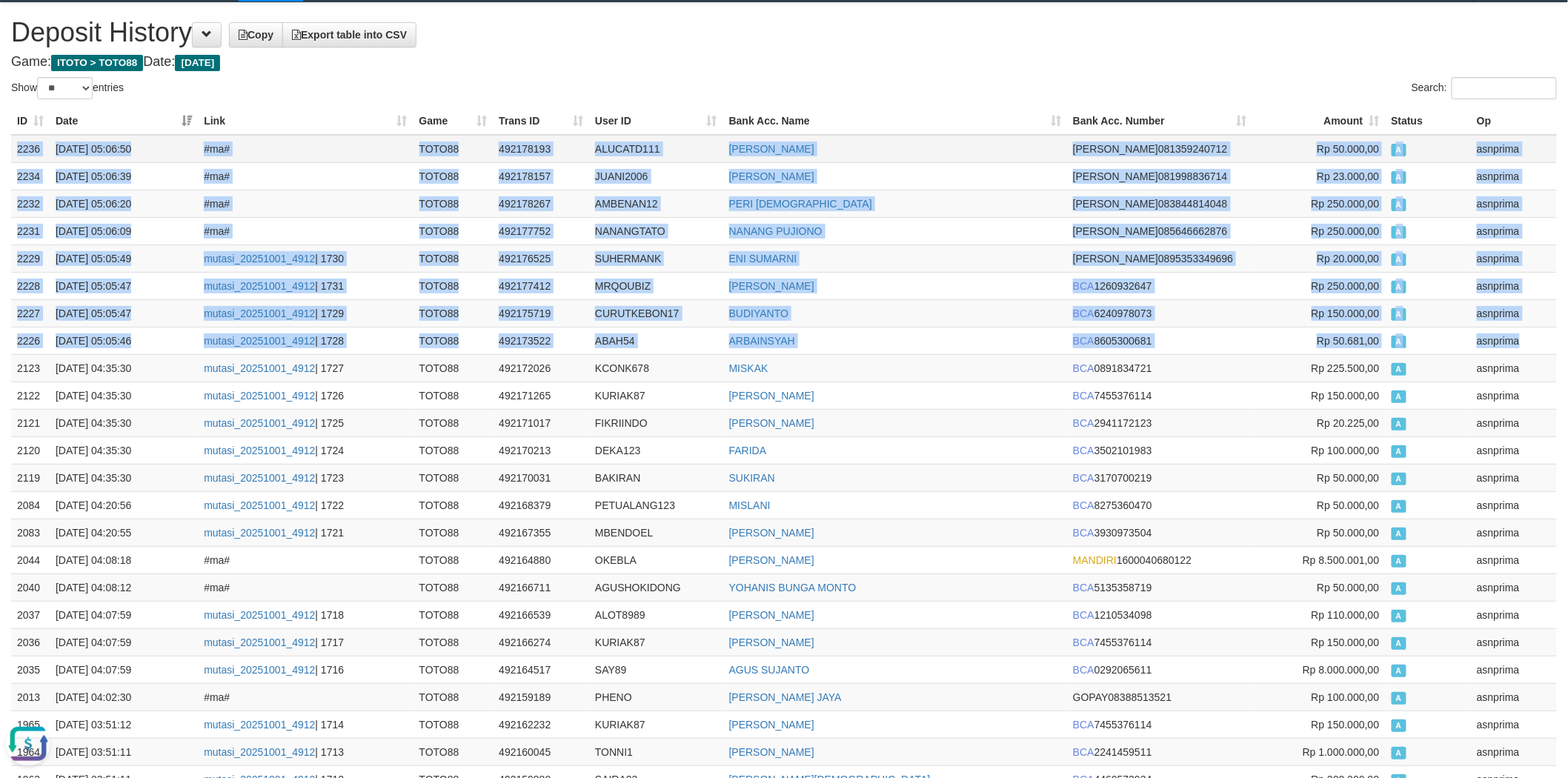
click at [625, 154] on td "ALUCATD111" at bounding box center [656, 148] width 134 height 28
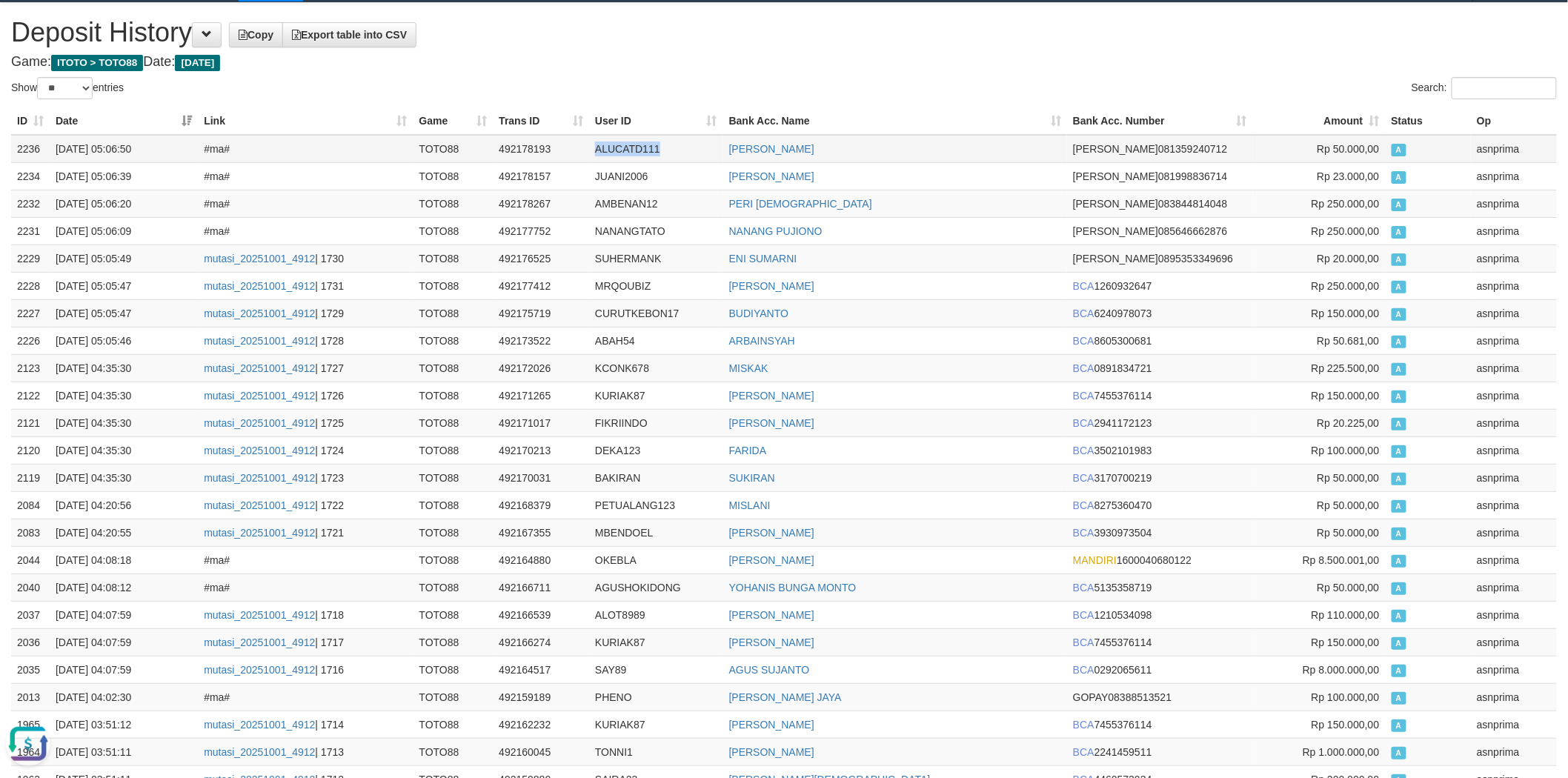
click at [625, 154] on td "ALUCATD111" at bounding box center [656, 148] width 134 height 28
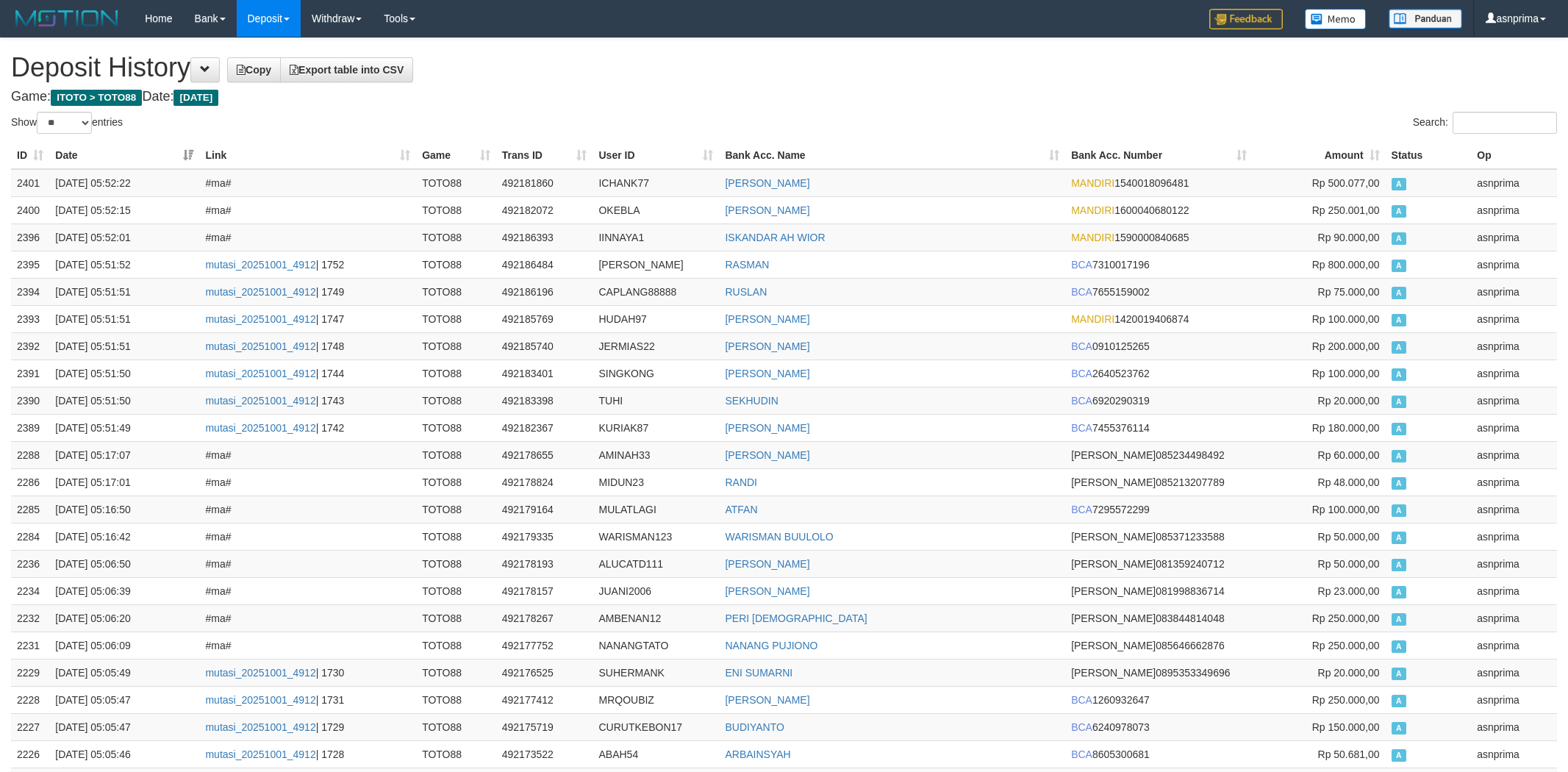
select select "**"
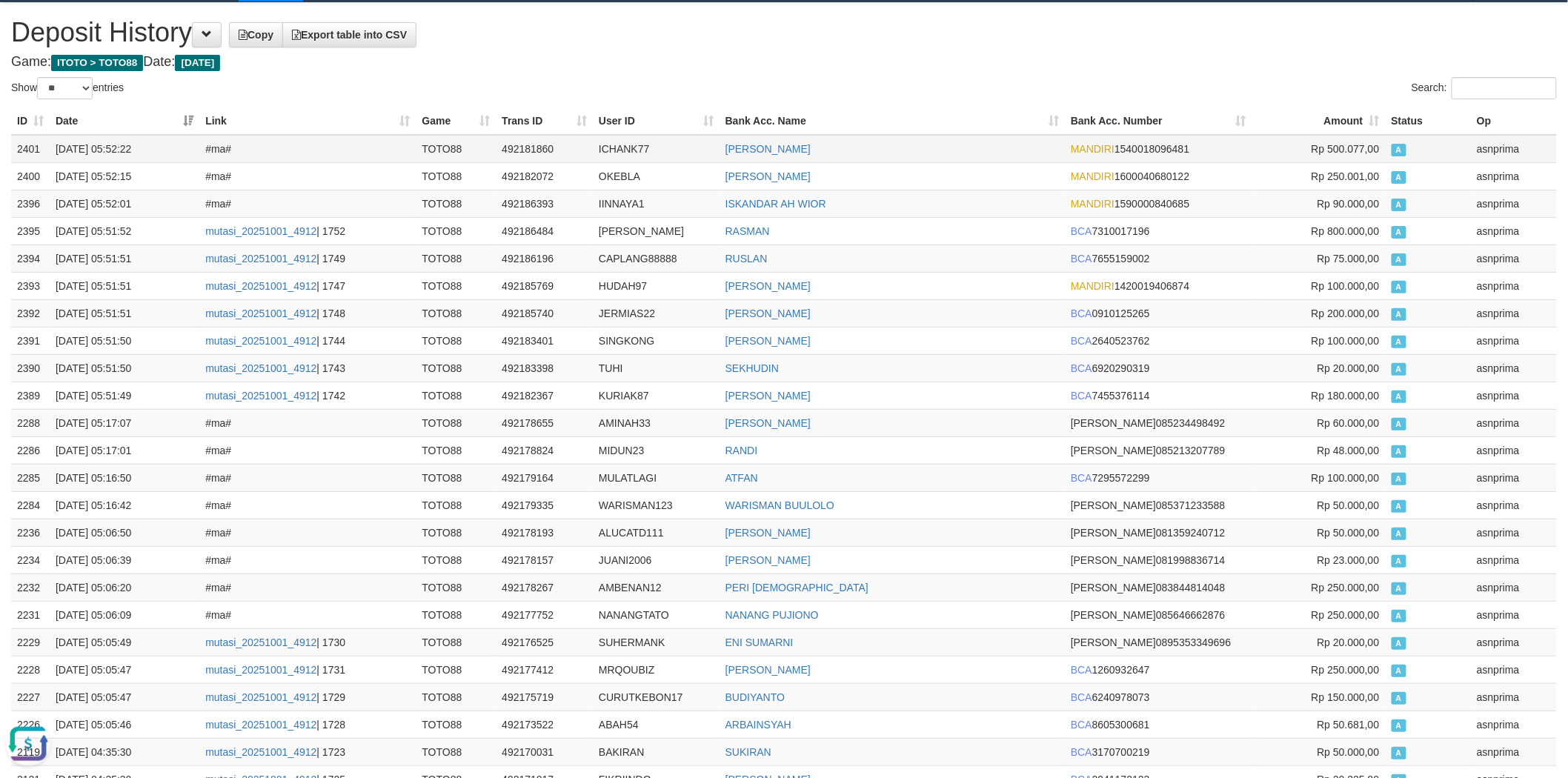
click at [25, 143] on td "2401" at bounding box center [30, 148] width 38 height 28
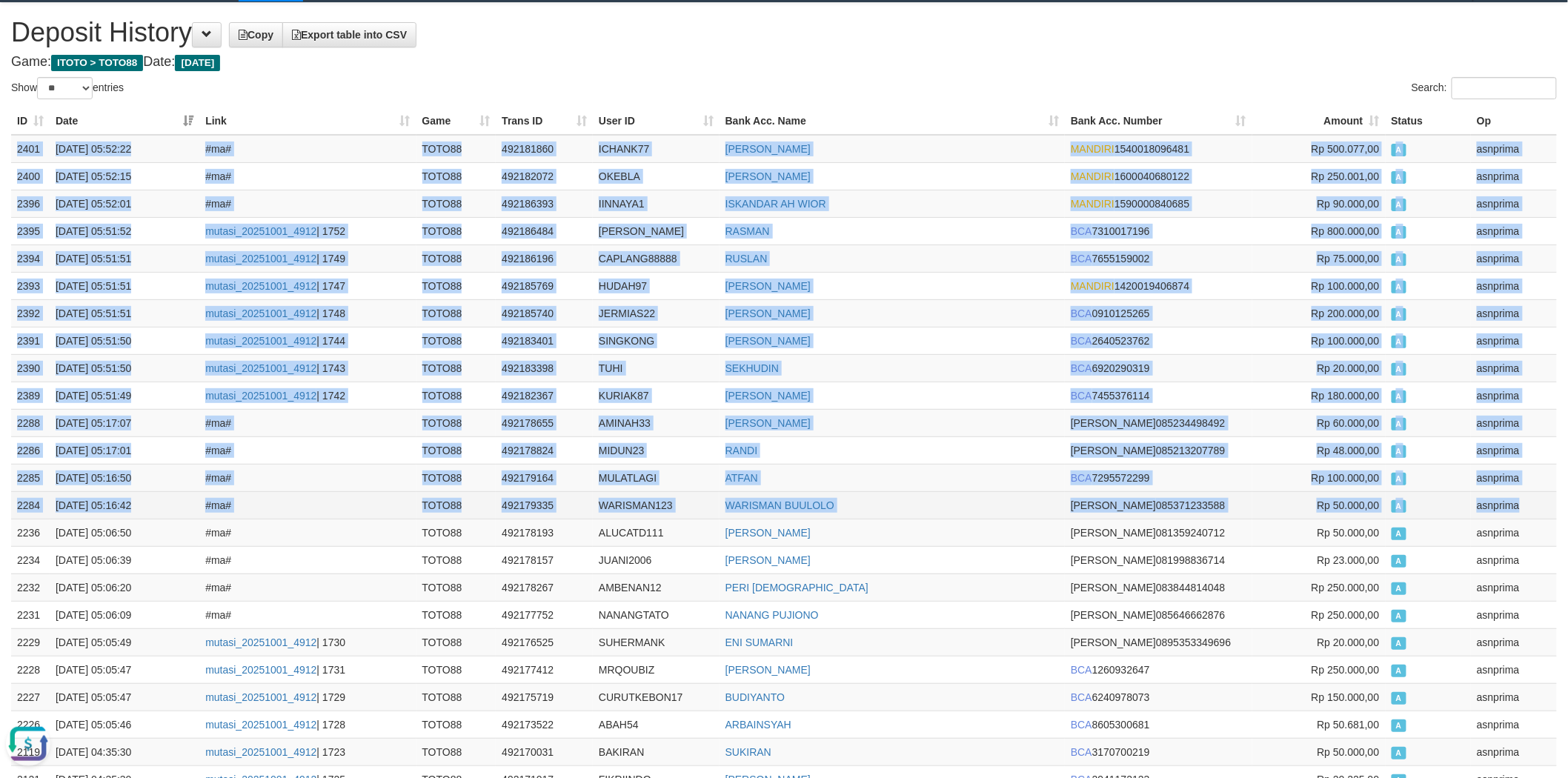
click at [1520, 508] on td "asnprima" at bounding box center [1514, 505] width 86 height 27
copy tbody "2401 01/10/2025 05:52:22 #ma# TOTO88 492181860 ICHANK77 RIKSAN RIZKI RAMDANI MA…"
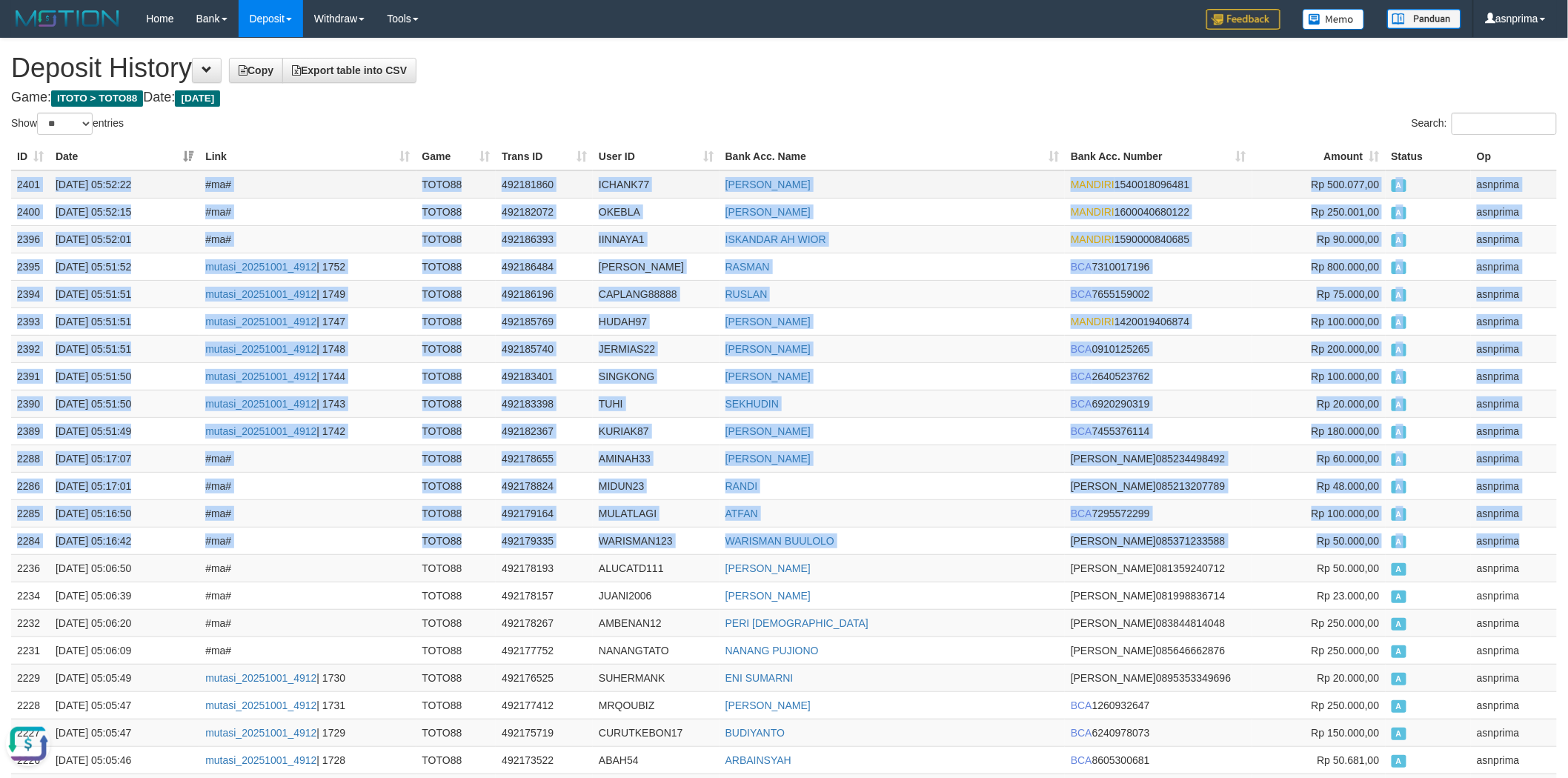
click at [608, 181] on td "ICHANK77" at bounding box center [655, 184] width 126 height 28
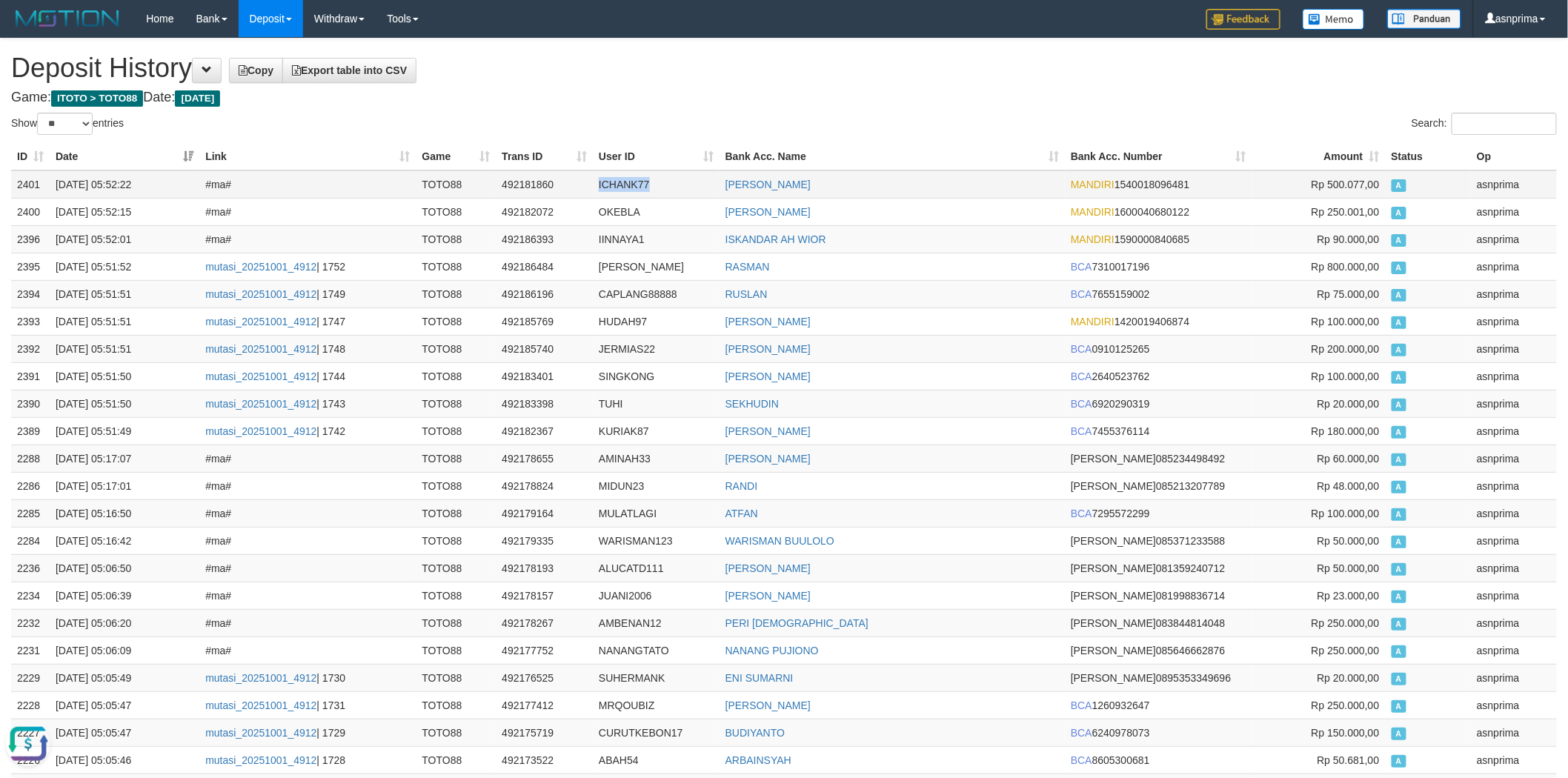
click at [608, 181] on td "ICHANK77" at bounding box center [655, 184] width 126 height 28
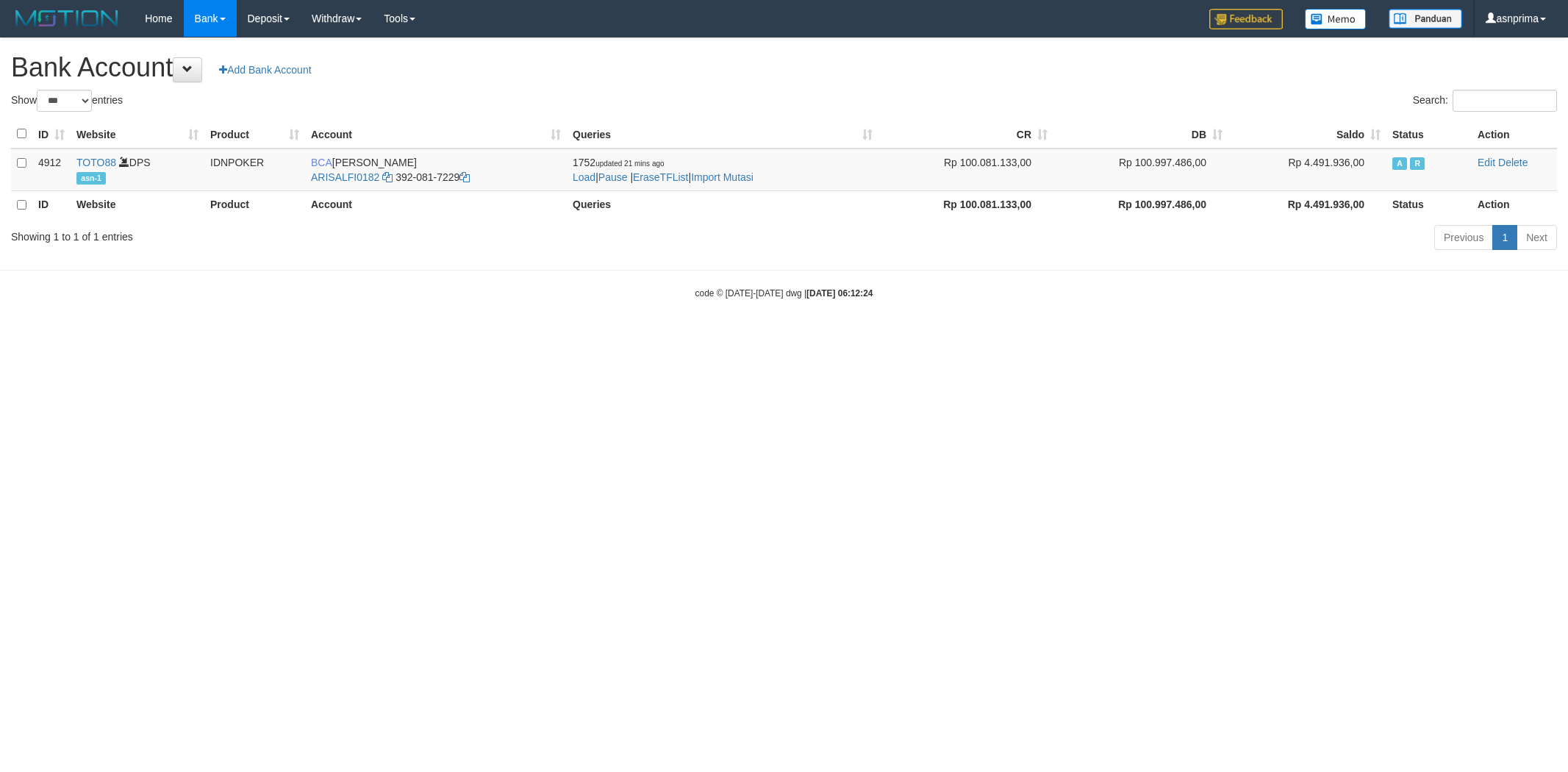
select select "***"
click at [735, 182] on link "Import Mutasi" at bounding box center [723, 177] width 62 height 12
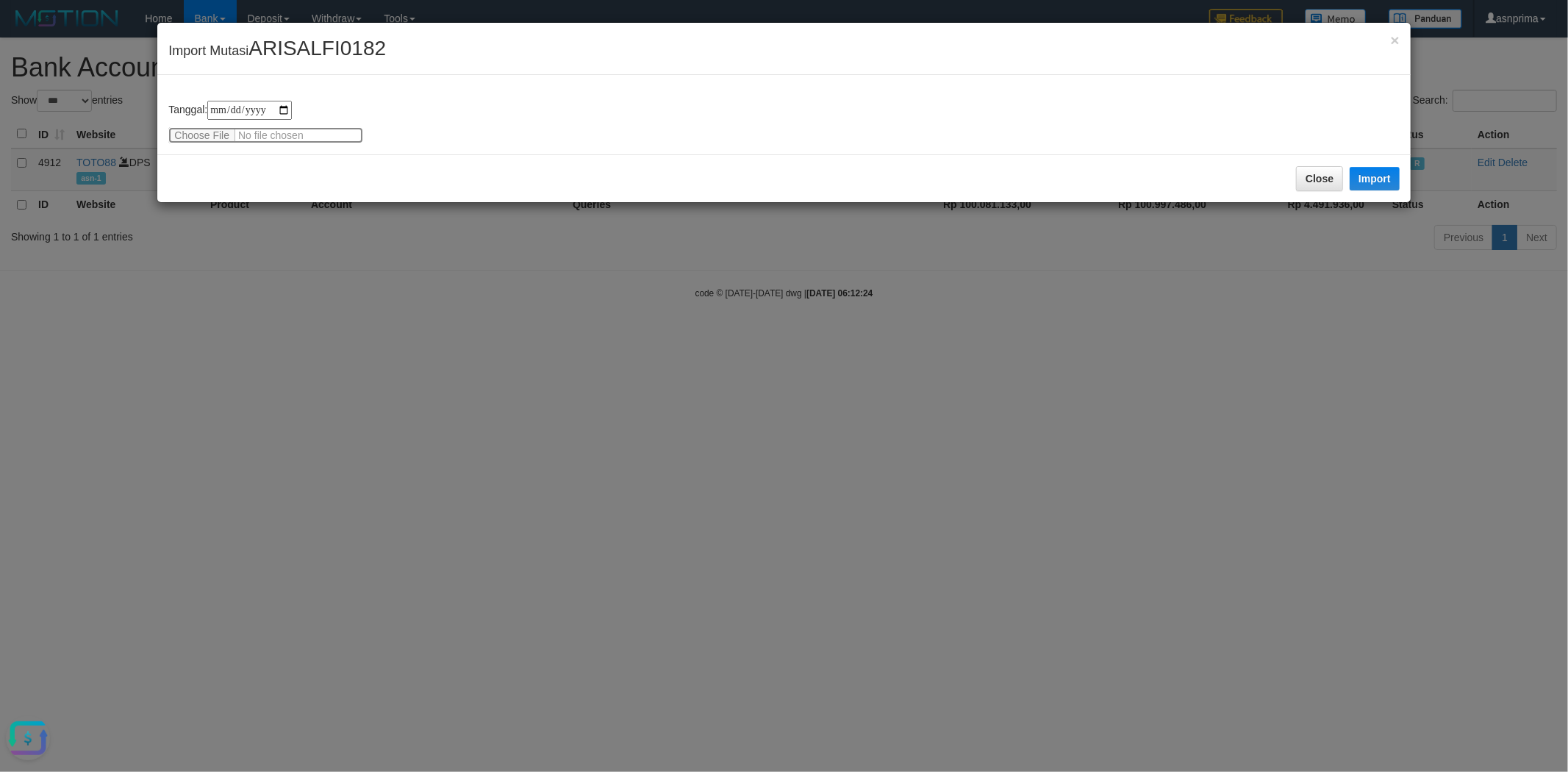
click at [233, 135] on input "file" at bounding box center [265, 135] width 195 height 16
type input "**********"
drag, startPoint x: 583, startPoint y: 180, endPoint x: 810, endPoint y: 175, distance: 227.1
click at [589, 180] on div "Close Import" at bounding box center [784, 178] width 1253 height 48
click at [1370, 174] on button "Import" at bounding box center [1374, 178] width 50 height 24
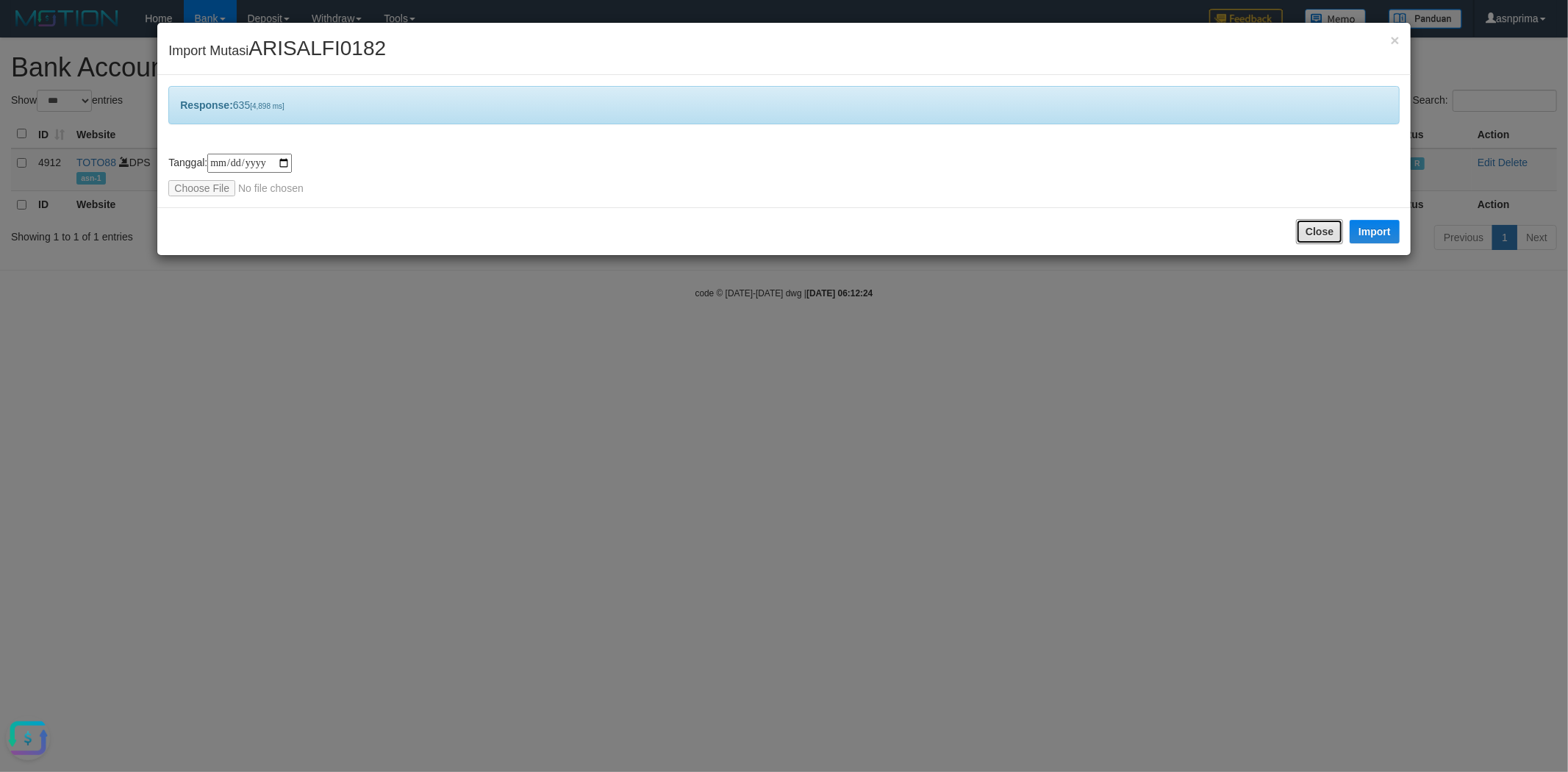
drag, startPoint x: 1326, startPoint y: 236, endPoint x: 1315, endPoint y: 228, distance: 13.6
click at [1326, 236] on button "Close" at bounding box center [1320, 232] width 47 height 25
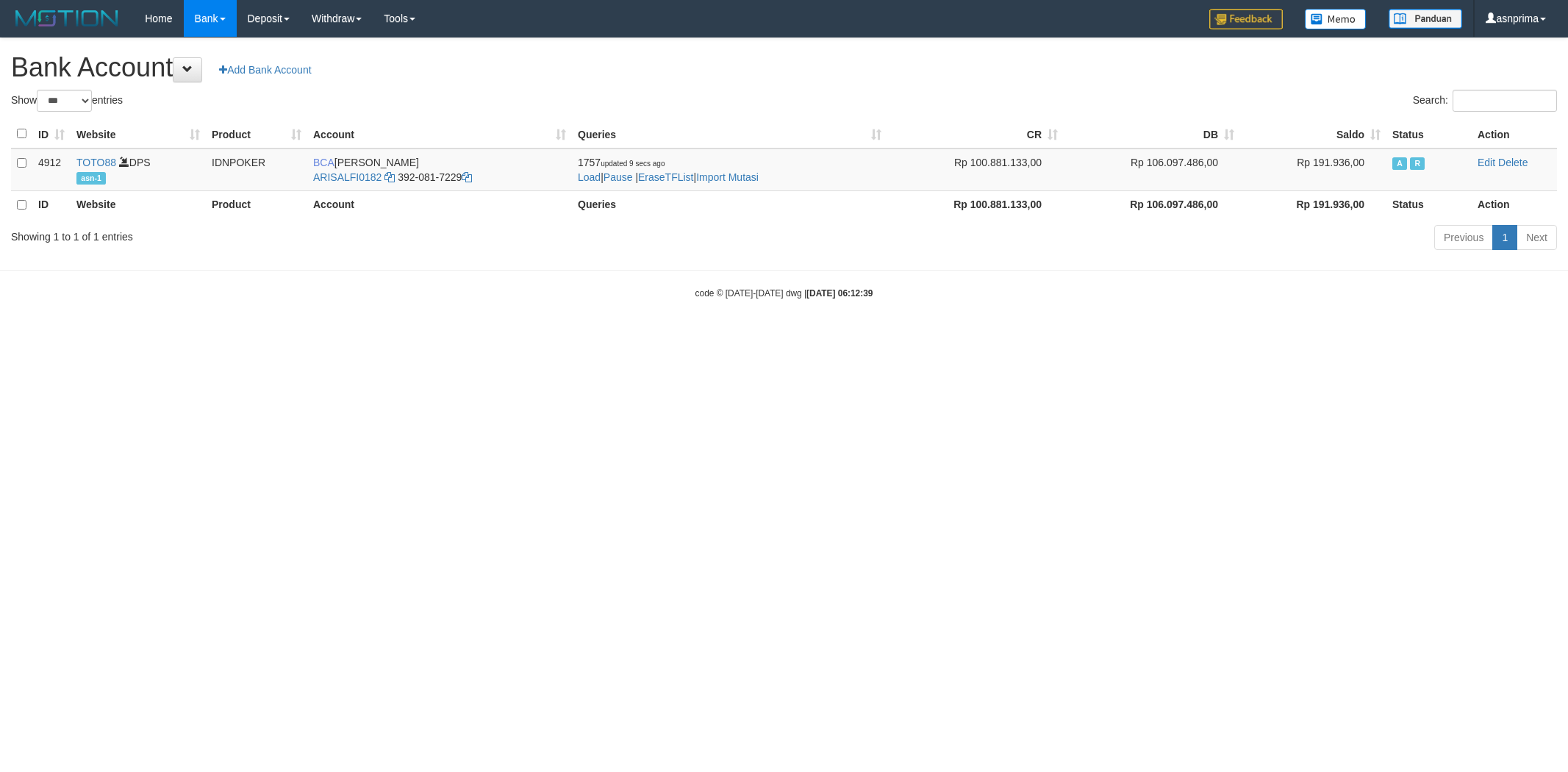
select select "***"
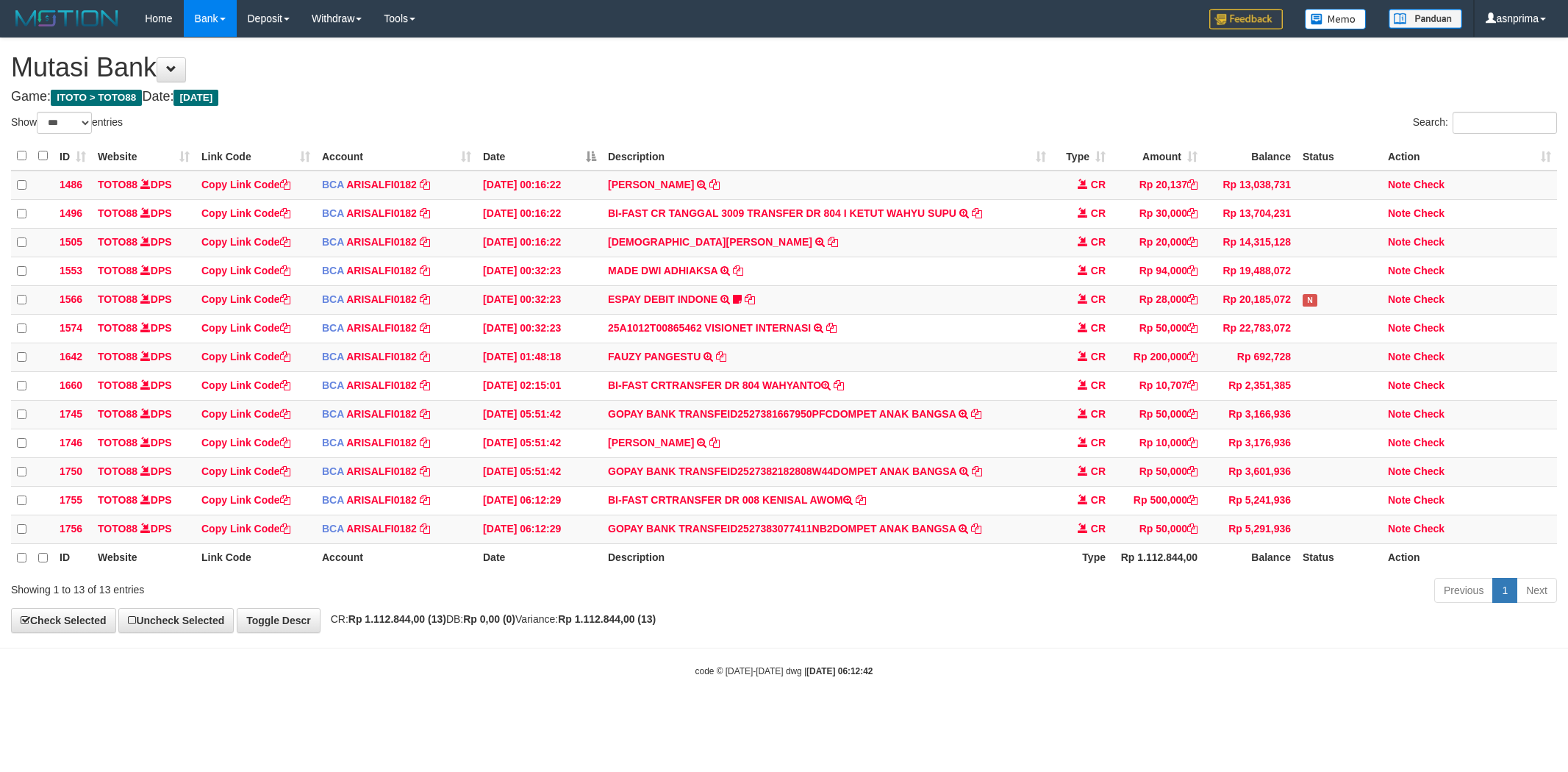
select select "***"
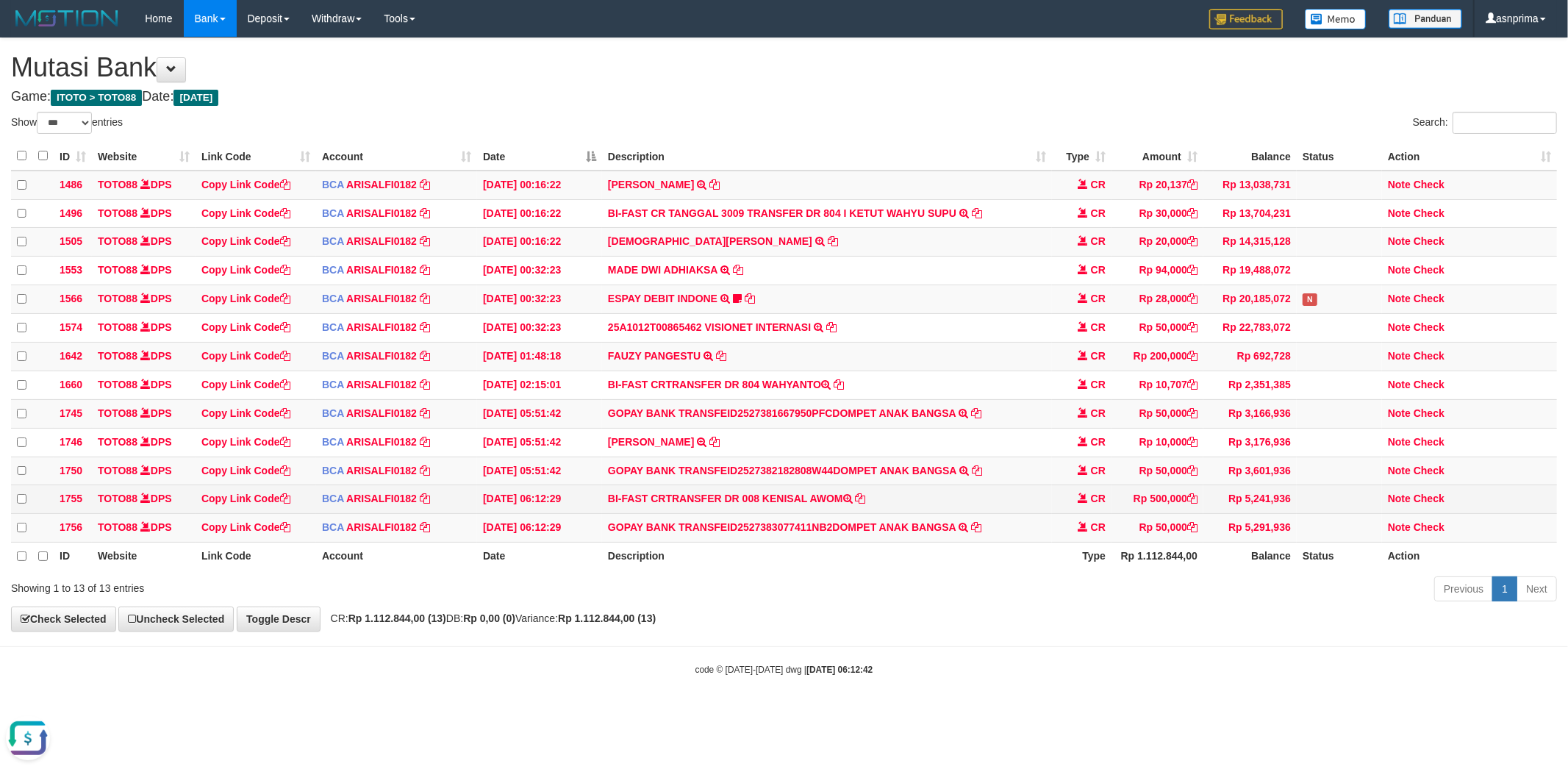
click at [781, 514] on td "BI-FAST CRTRANSFER DR 008 KENISAL AWOM" at bounding box center [827, 499] width 450 height 29
drag, startPoint x: 781, startPoint y: 514, endPoint x: 821, endPoint y: 514, distance: 40.0
click at [821, 514] on td "BI-FAST CRTRANSFER DR 008 KENISAL AWOM" at bounding box center [827, 499] width 450 height 29
copy td "KENISAL AWOM"
click at [1428, 504] on link "Check" at bounding box center [1429, 498] width 31 height 12
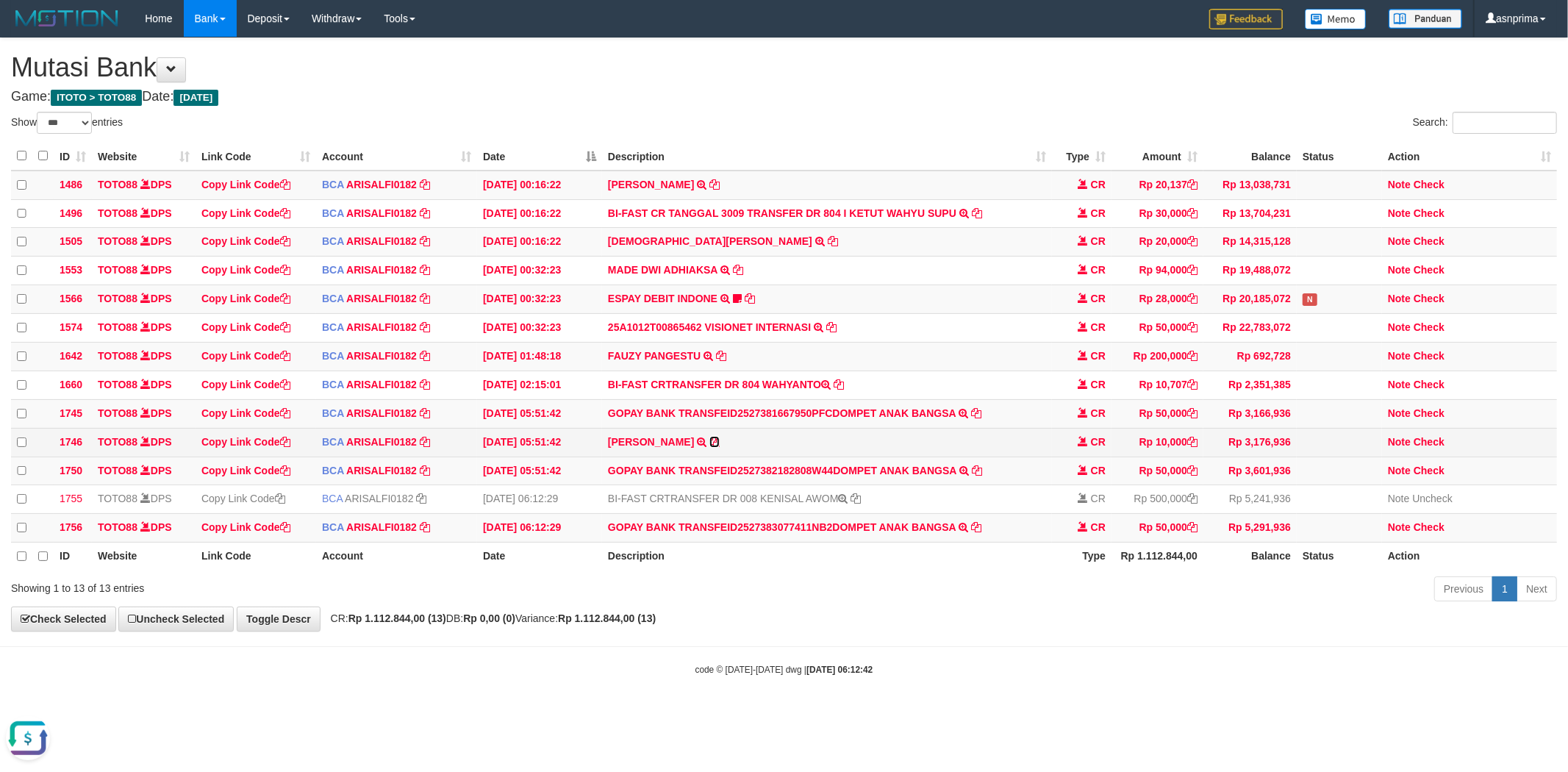
click at [709, 447] on icon at bounding box center [714, 442] width 10 height 10
copy td "KENISAL AWOM"
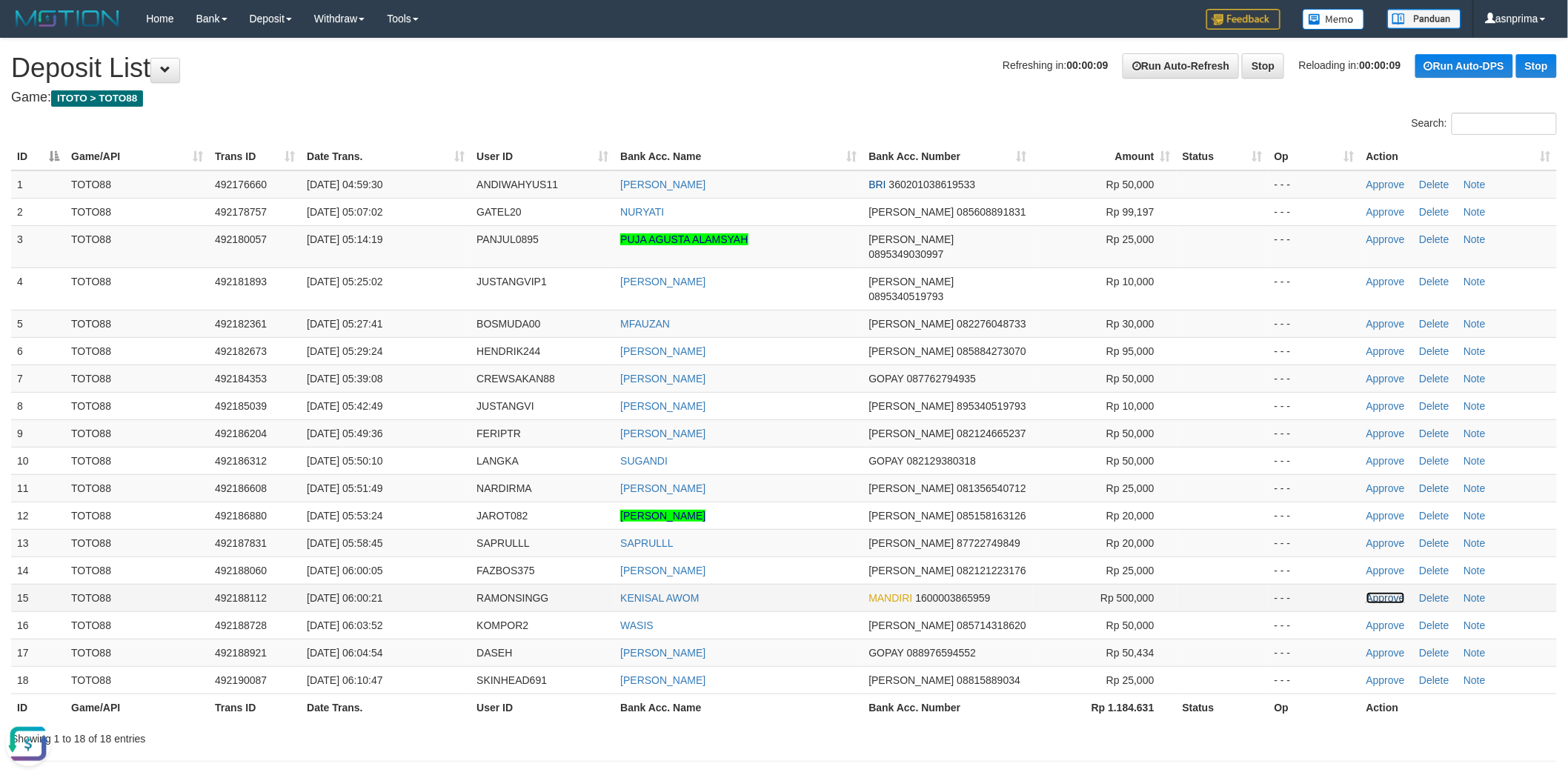
click at [1368, 591] on link "Approve" at bounding box center [1385, 597] width 38 height 12
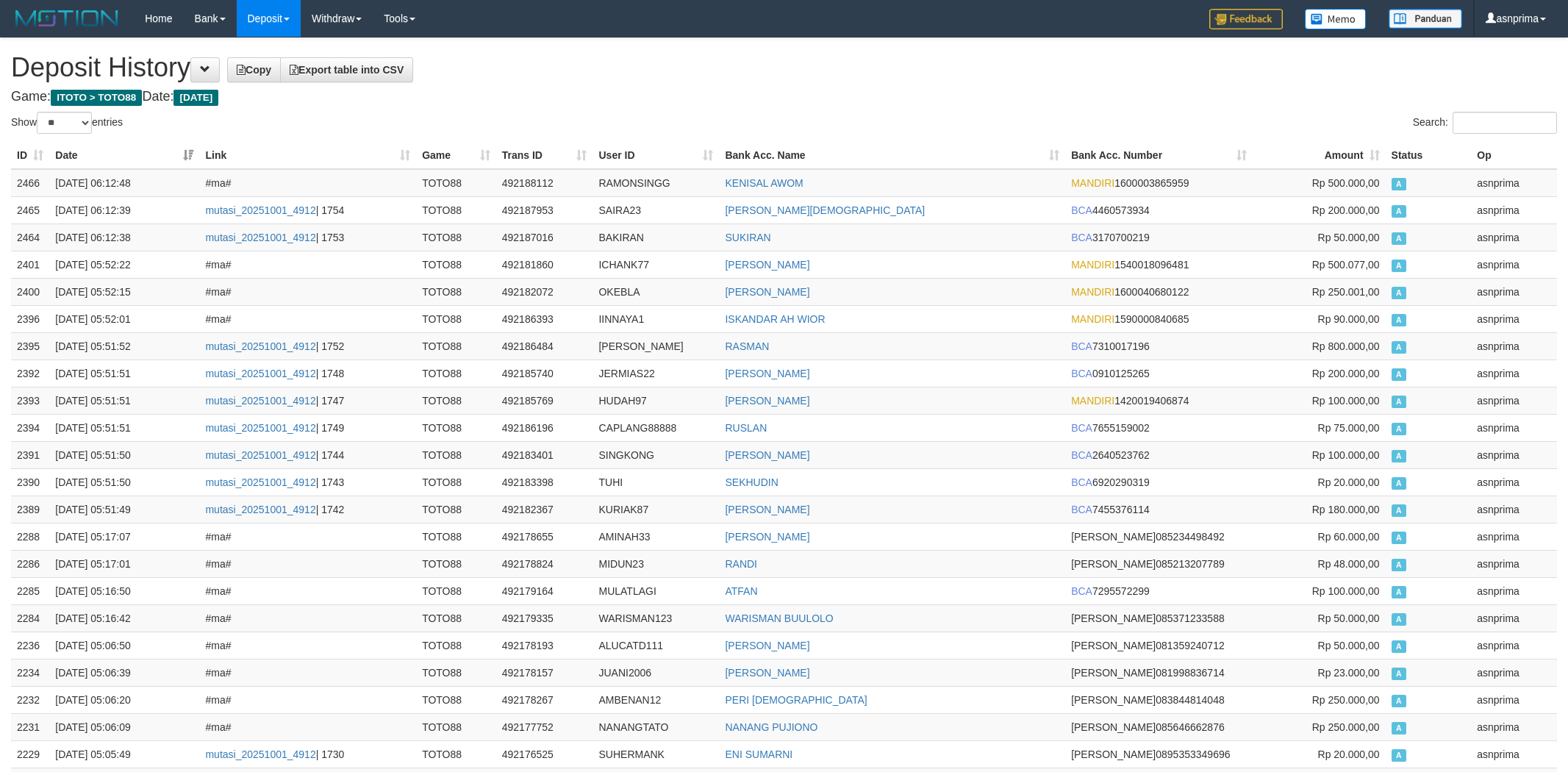
select select "**"
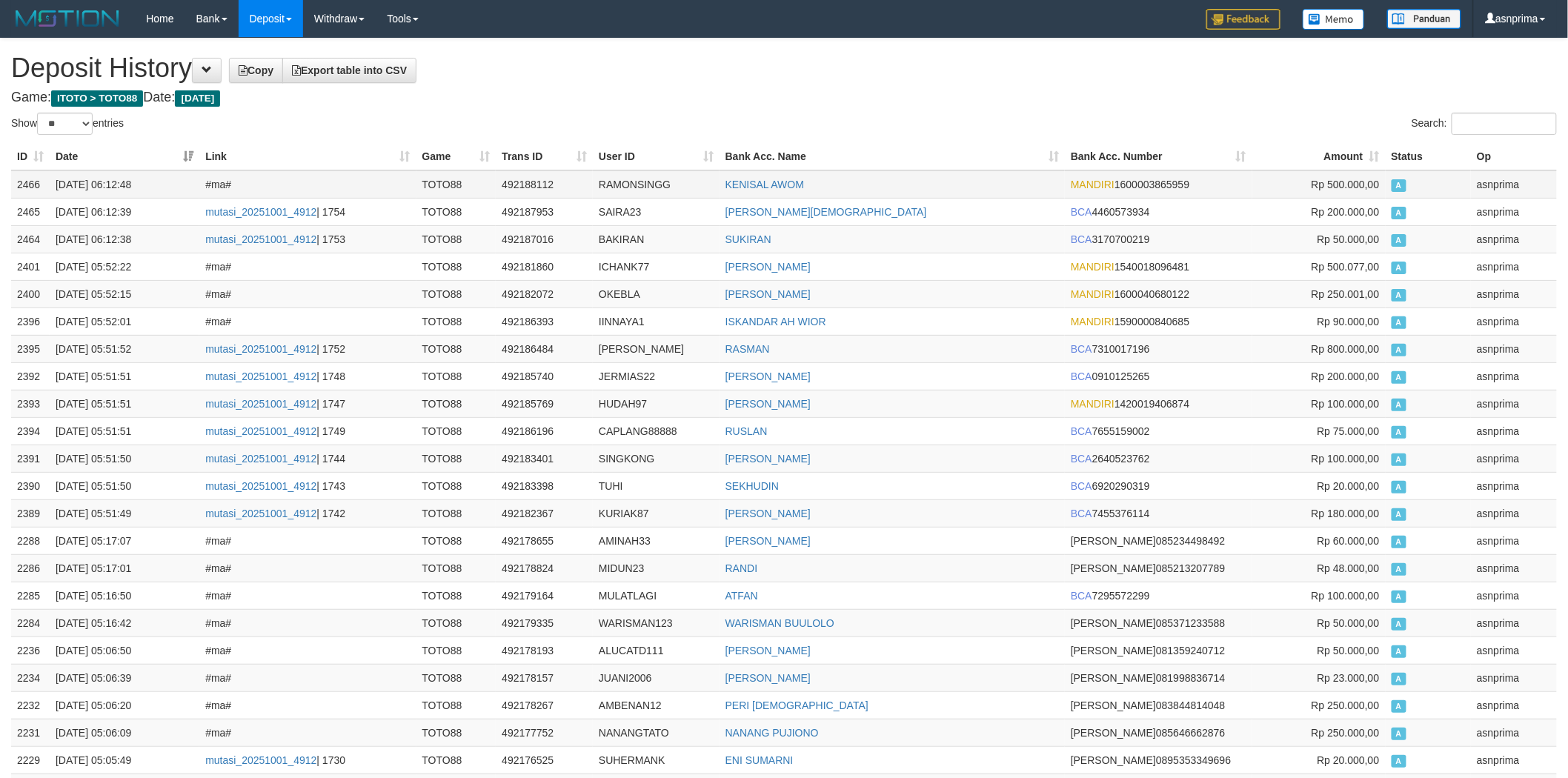
click at [37, 186] on td "2466" at bounding box center [30, 184] width 38 height 28
click at [36, 185] on td "2466" at bounding box center [30, 184] width 38 height 28
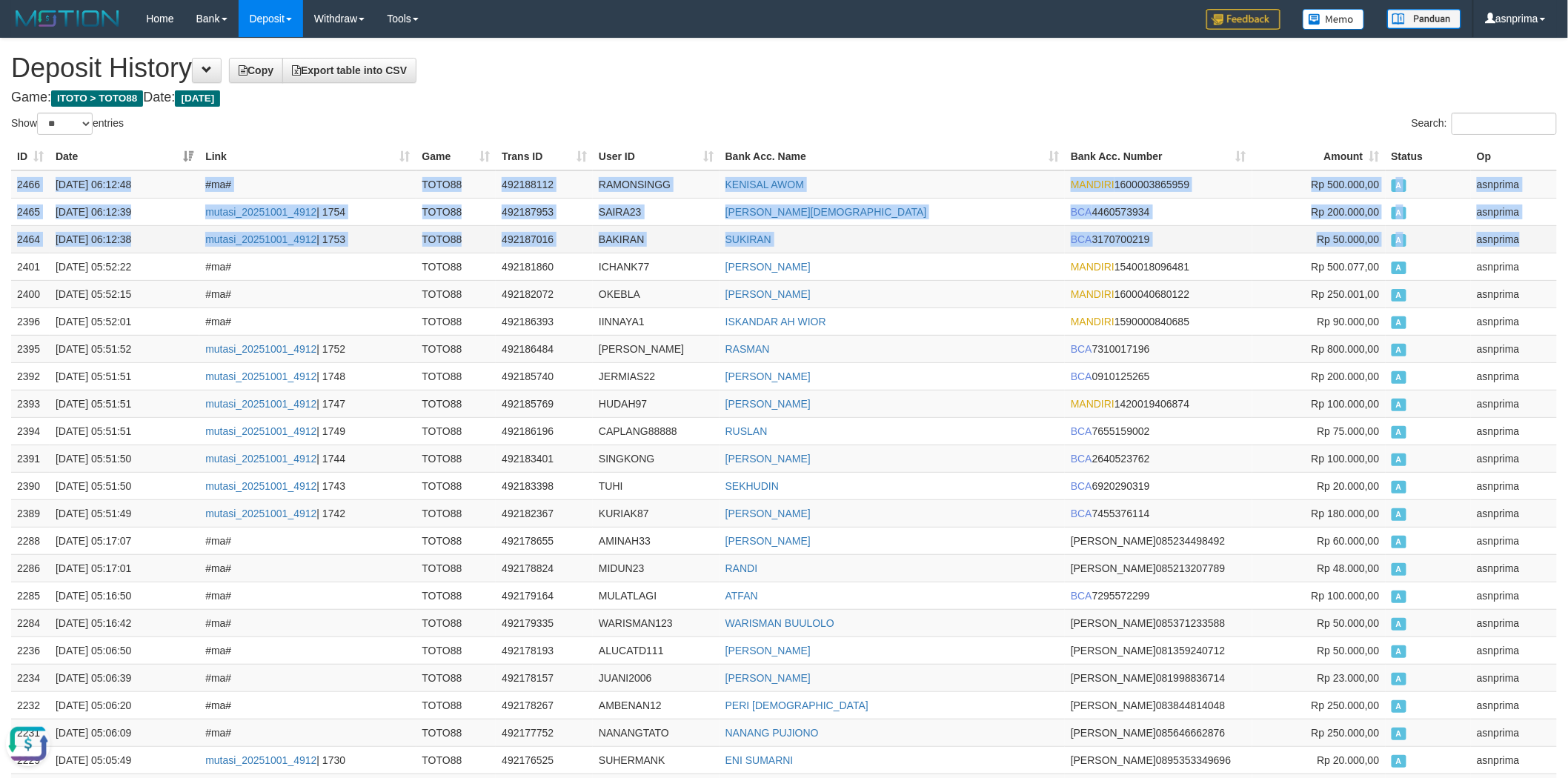
click at [1518, 238] on td "asnprima" at bounding box center [1514, 238] width 86 height 27
copy tbody "2466 01/10/2025 06:12:48 #ma# TOTO88 492188112 RAMONSINGG KENISAL AWOM MANDIRI …"
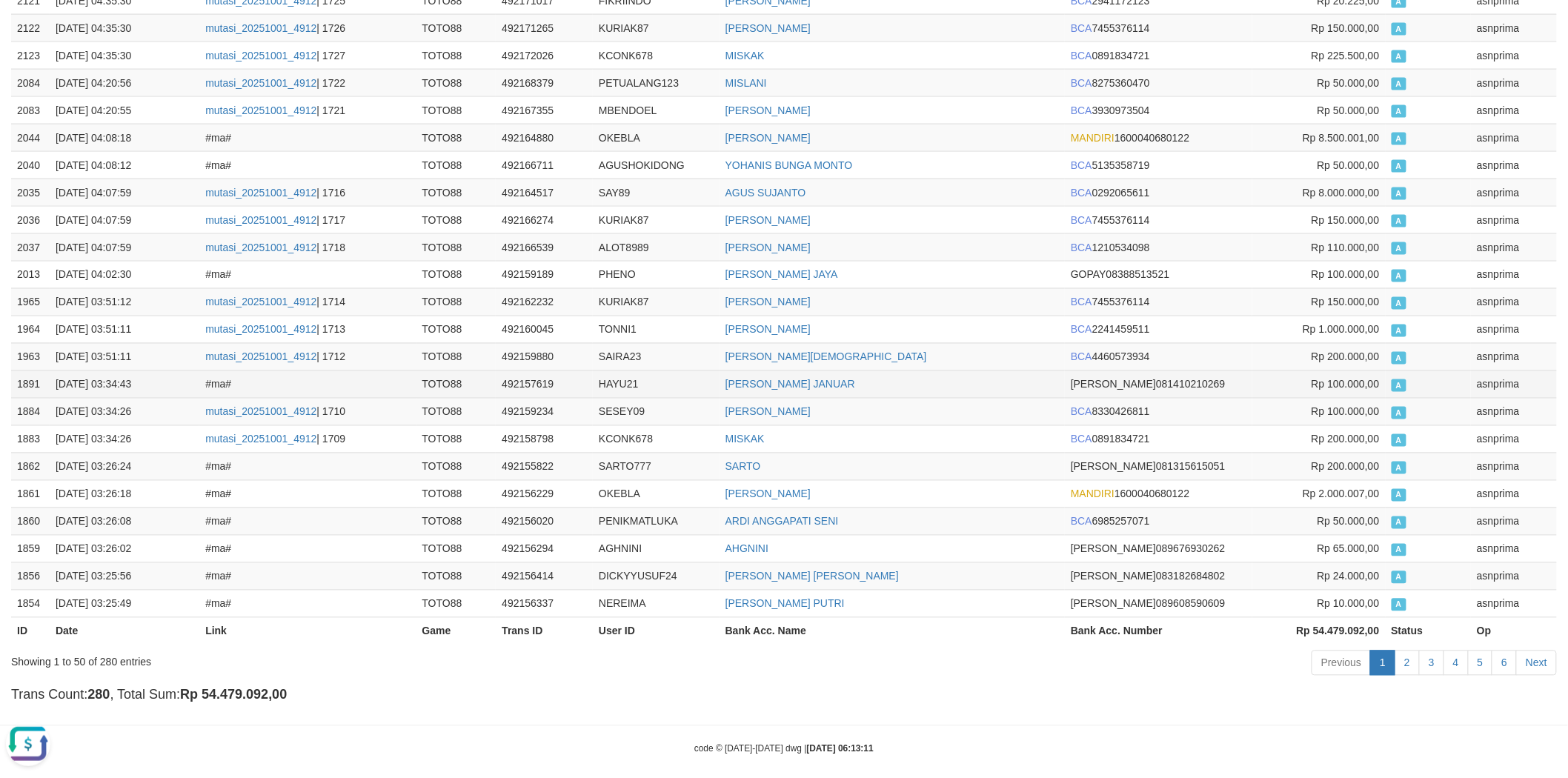
scroll to position [942, 0]
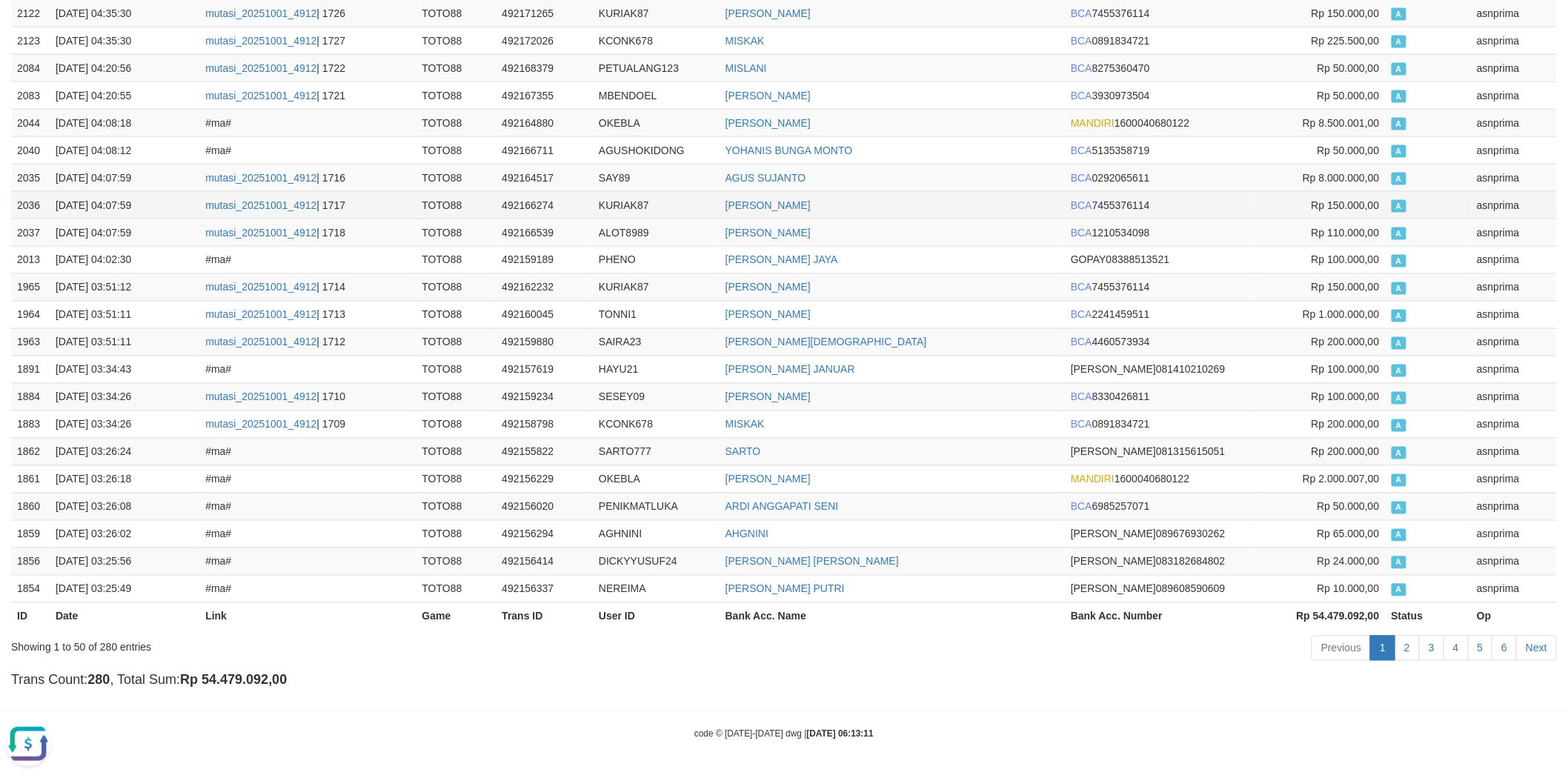
click at [938, 213] on td "ARIF GUNAWAN" at bounding box center [892, 204] width 346 height 27
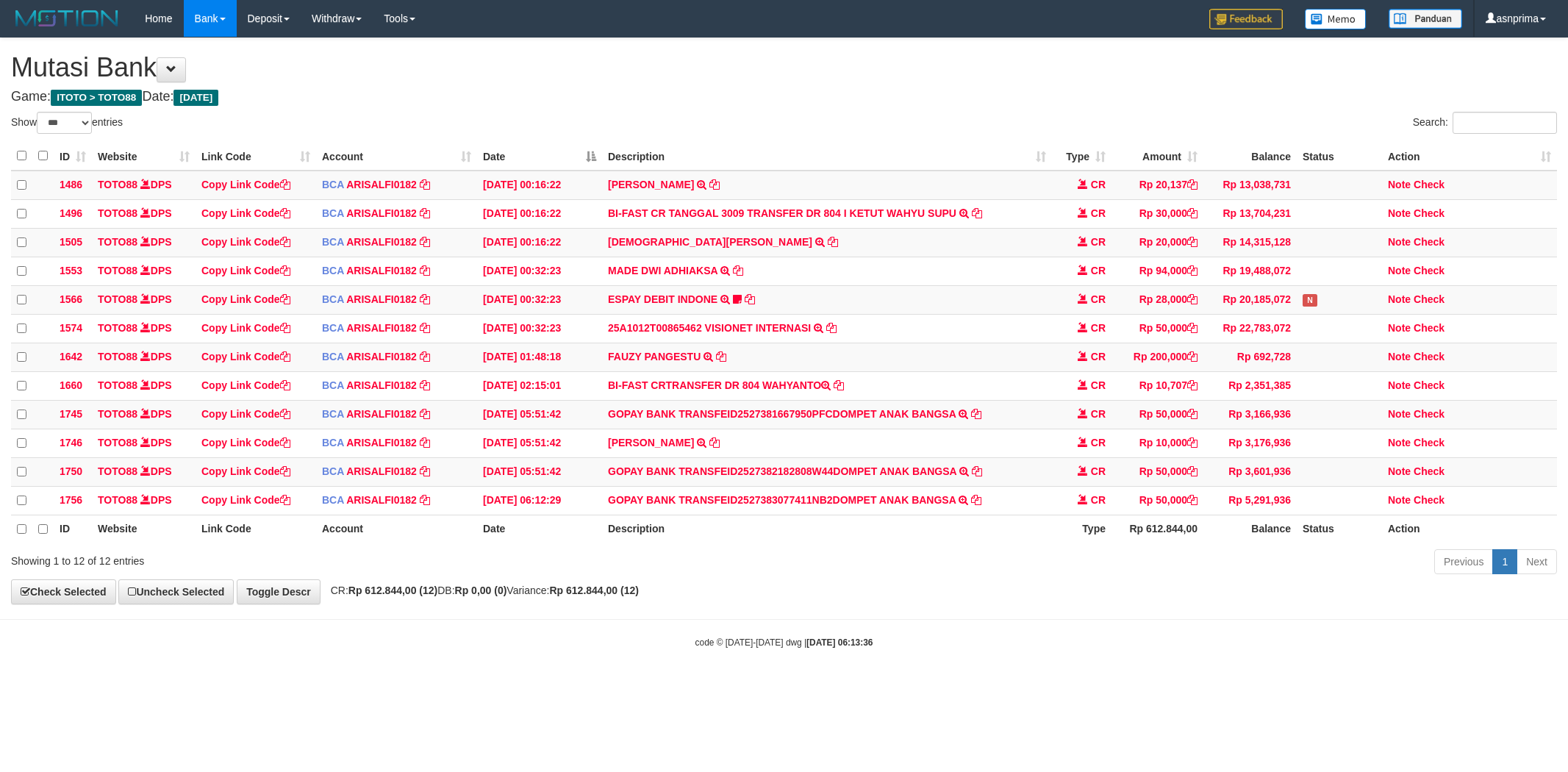
select select "***"
click at [978, 418] on icon at bounding box center [976, 413] width 10 height 10
click at [709, 447] on icon at bounding box center [714, 442] width 10 height 10
click at [978, 476] on icon at bounding box center [977, 471] width 10 height 10
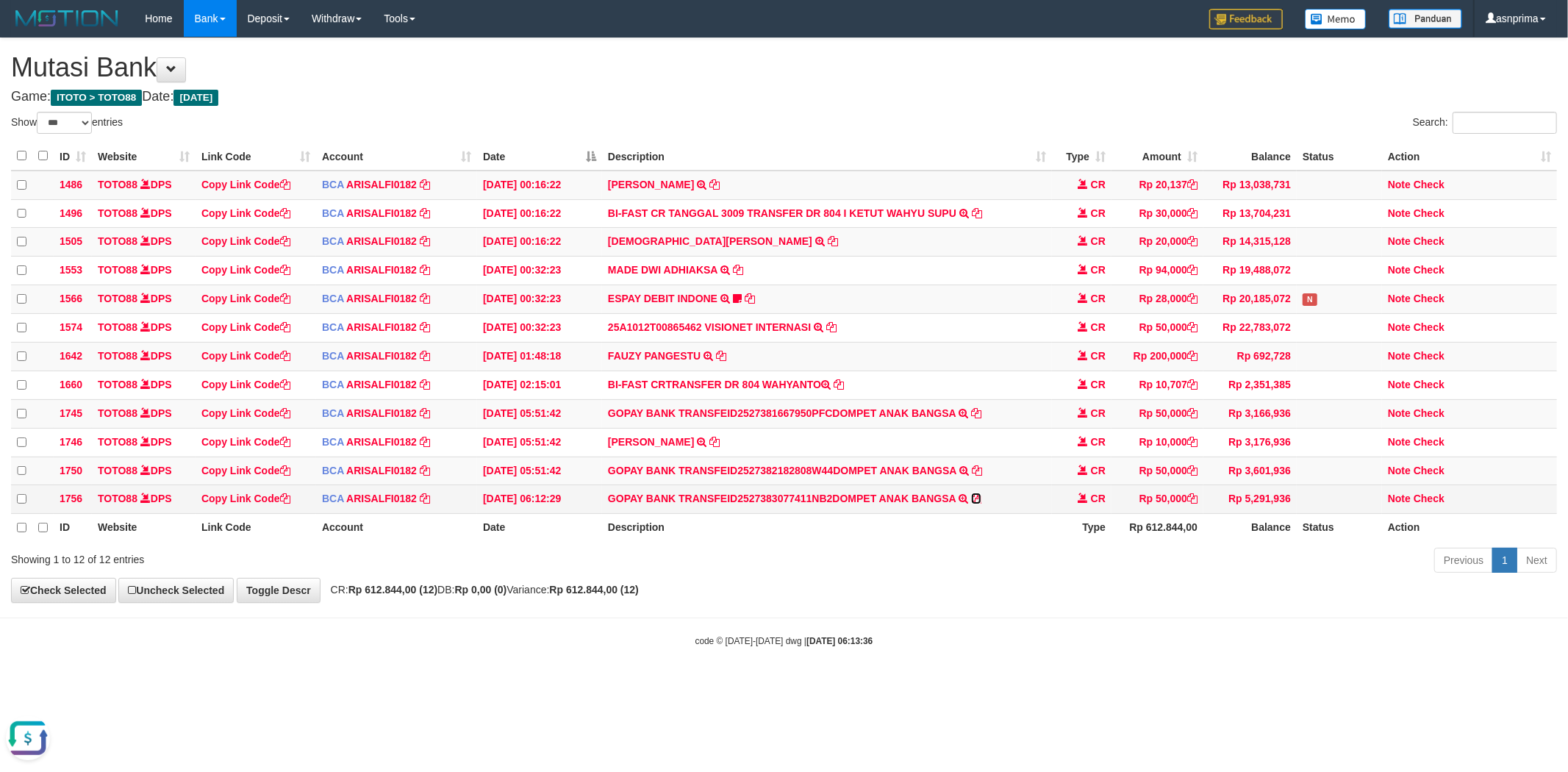
click at [978, 503] on icon at bounding box center [976, 498] width 10 height 10
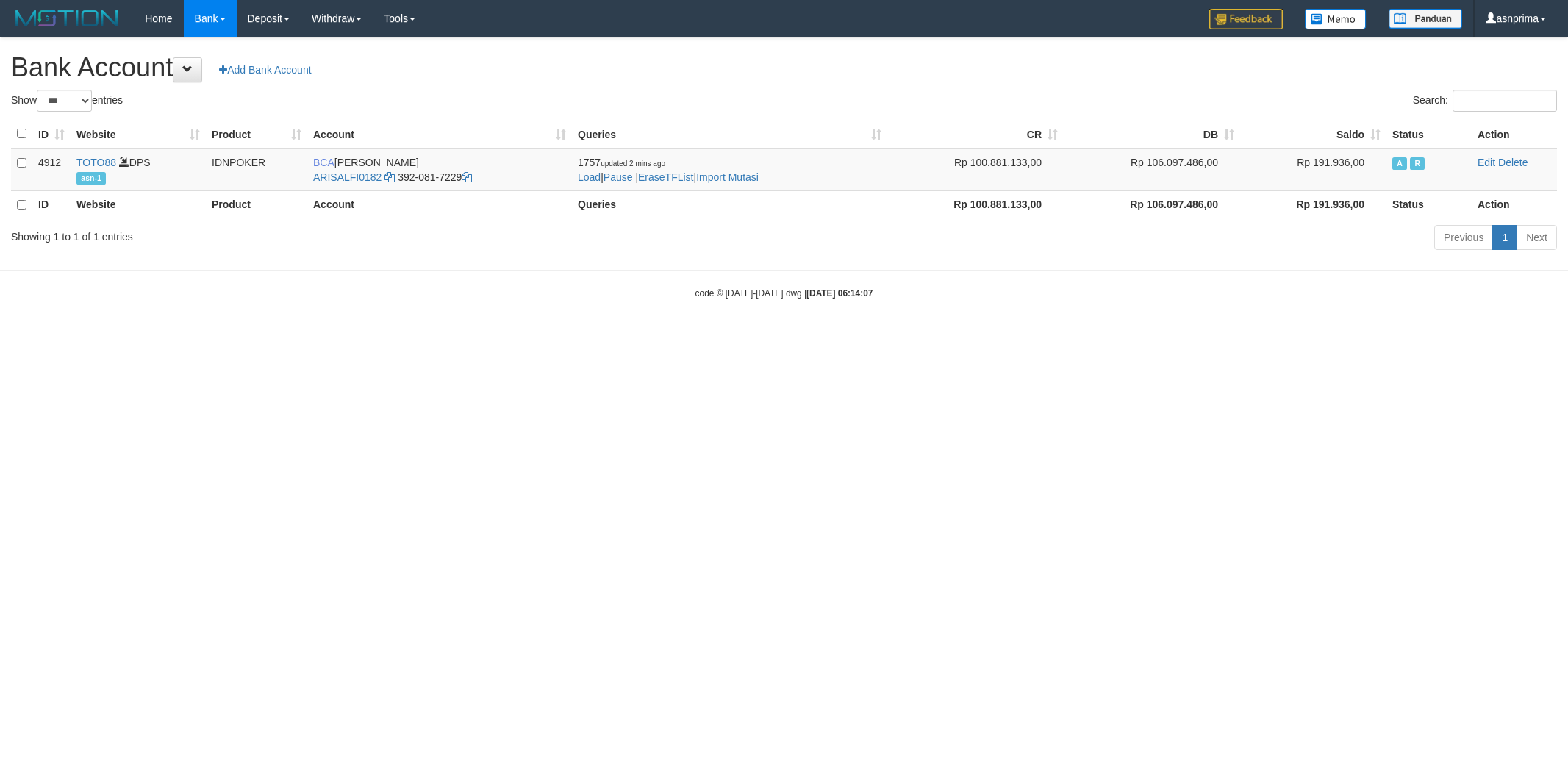
select select "***"
